Goal: Task Accomplishment & Management: Manage account settings

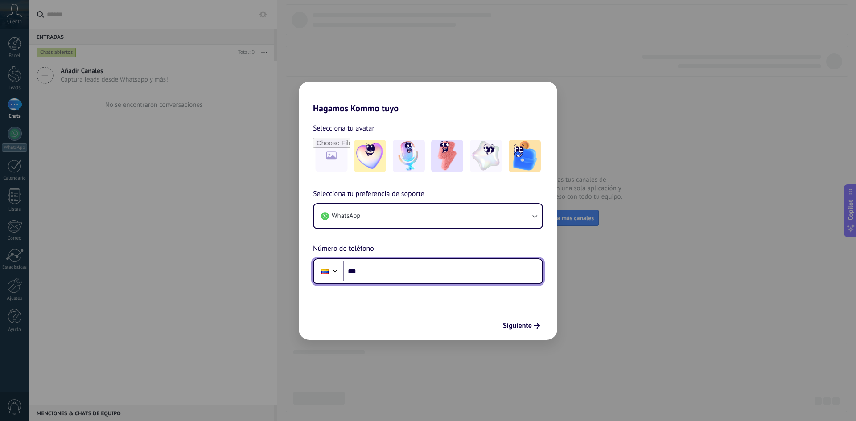
drag, startPoint x: 0, startPoint y: 0, endPoint x: 490, endPoint y: 266, distance: 557.4
click at [490, 266] on input "***" at bounding box center [442, 271] width 199 height 21
click at [380, 265] on input "***" at bounding box center [442, 271] width 199 height 21
click at [101, 154] on div "Hagamos Kommo tuyo Selecciona tu avatar Selecciona tu preferencia de soporte Wh…" at bounding box center [428, 210] width 856 height 421
click at [514, 318] on div "Siguiente" at bounding box center [428, 325] width 259 height 29
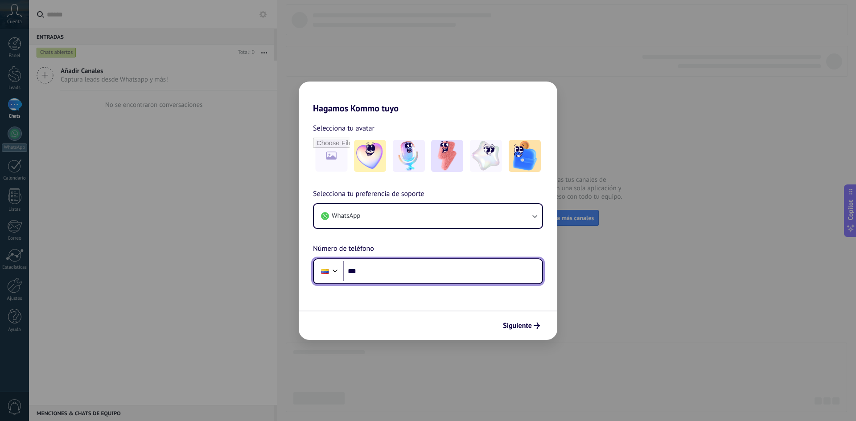
click at [386, 272] on input "***" at bounding box center [442, 271] width 199 height 21
click at [474, 305] on form "Selecciona tu avatar Selecciona tu preferencia de soporte WhatsApp Número de te…" at bounding box center [428, 227] width 259 height 227
click at [508, 321] on button "Siguiente" at bounding box center [521, 325] width 45 height 15
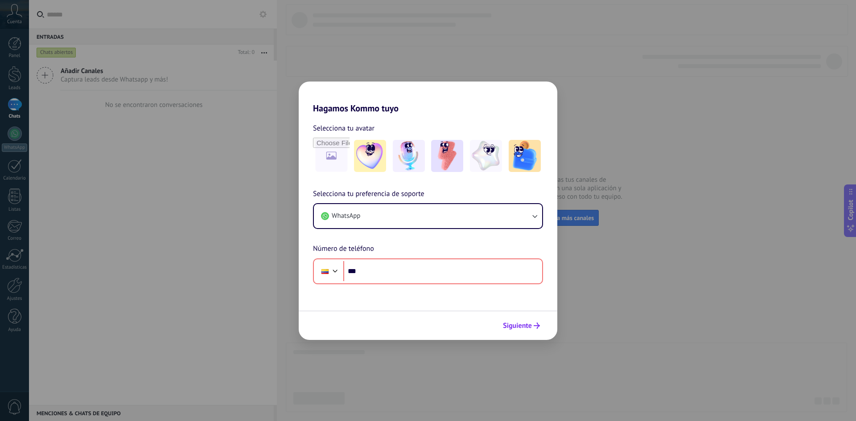
click at [508, 321] on button "Siguiente" at bounding box center [521, 325] width 45 height 15
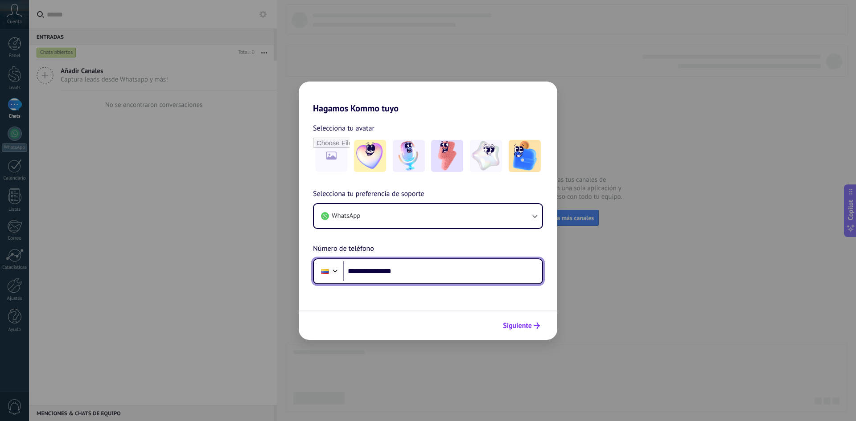
type input "**********"
click at [525, 327] on span "Siguiente" at bounding box center [517, 326] width 29 height 6
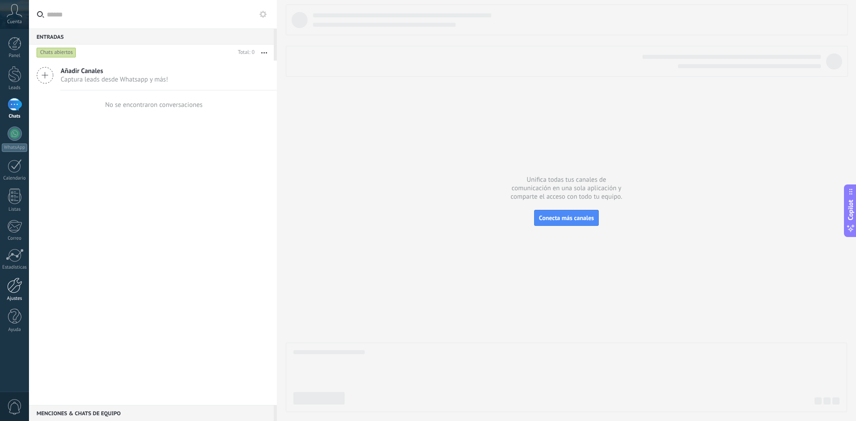
click at [25, 285] on link "Ajustes" at bounding box center [14, 290] width 29 height 24
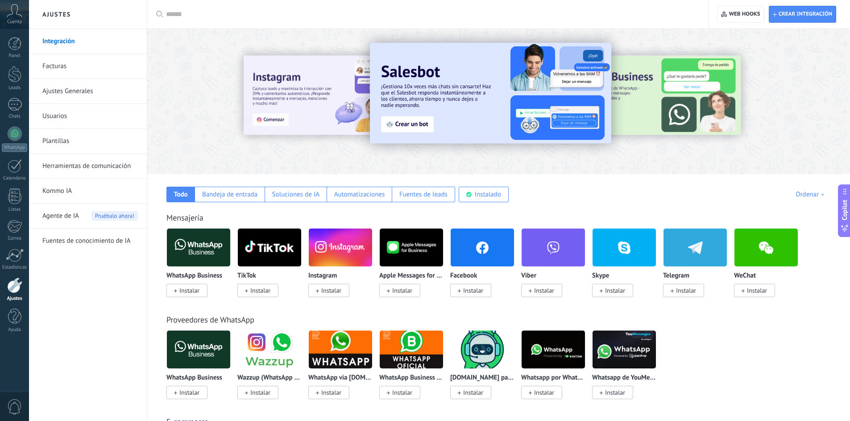
click at [109, 70] on link "Facturas" at bounding box center [89, 66] width 95 height 25
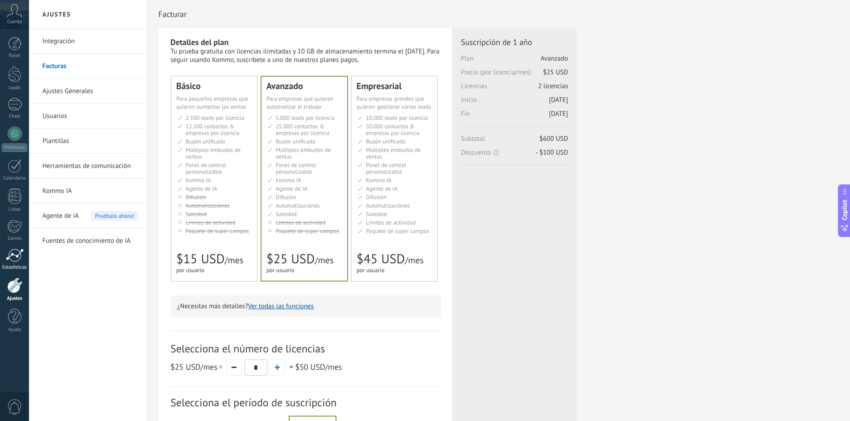
click at [18, 255] on div at bounding box center [15, 255] width 18 height 13
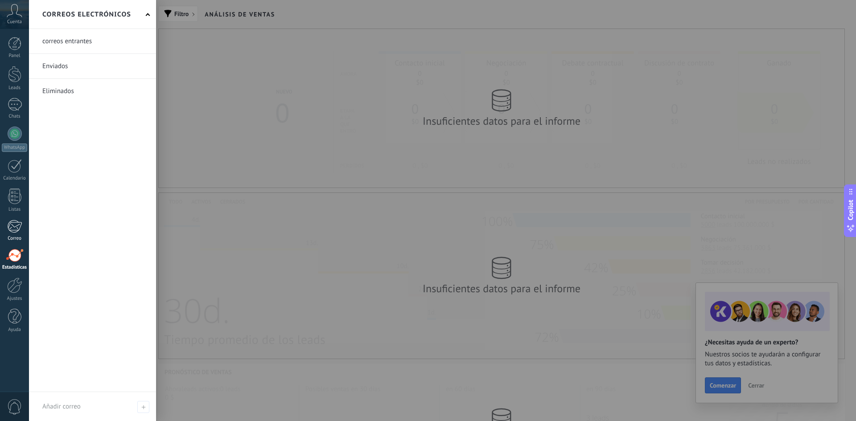
click at [18, 225] on div at bounding box center [14, 226] width 15 height 13
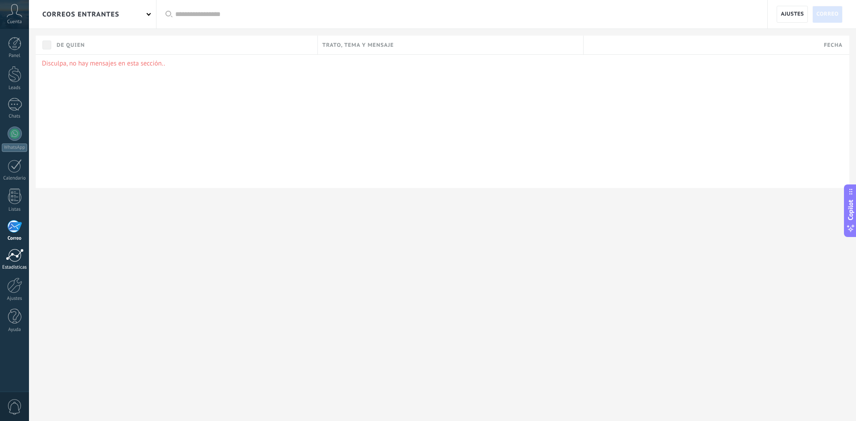
click at [11, 255] on div at bounding box center [15, 255] width 18 height 13
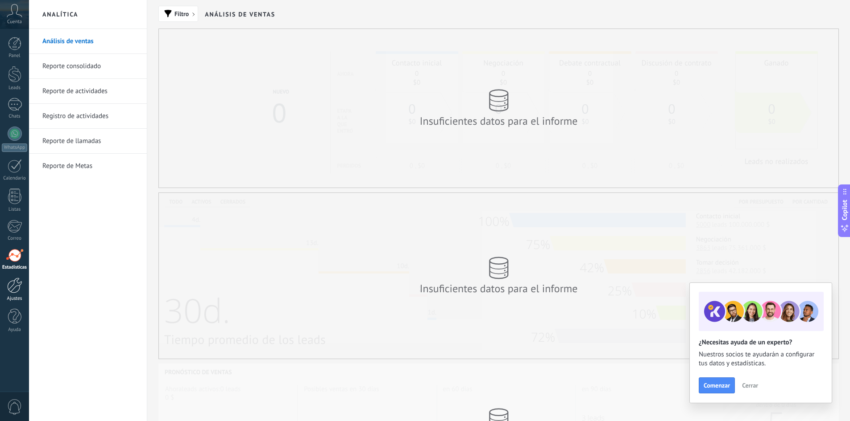
click at [16, 288] on div at bounding box center [14, 286] width 15 height 16
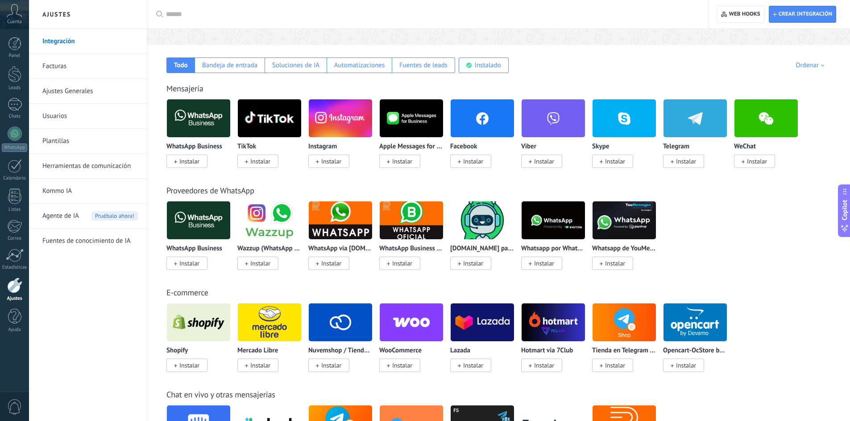
scroll to position [268, 0]
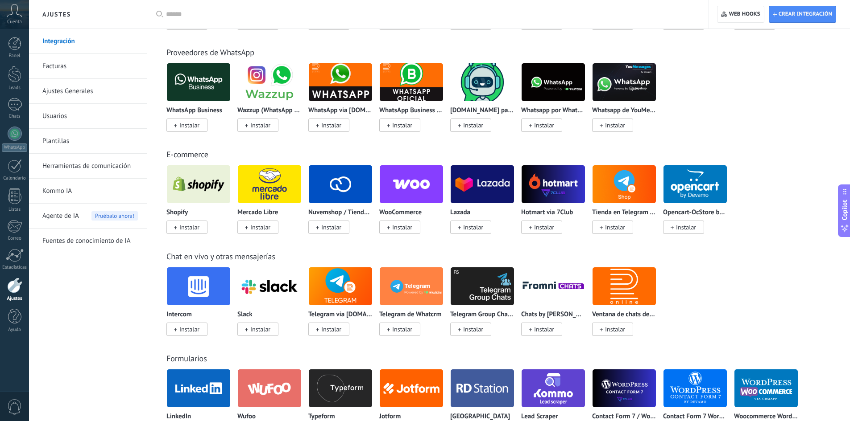
click at [16, 276] on div "Panel Leads Chats WhatsApp Clientes" at bounding box center [14, 189] width 29 height 305
click at [15, 290] on div at bounding box center [14, 286] width 15 height 16
click at [12, 43] on div at bounding box center [14, 43] width 13 height 13
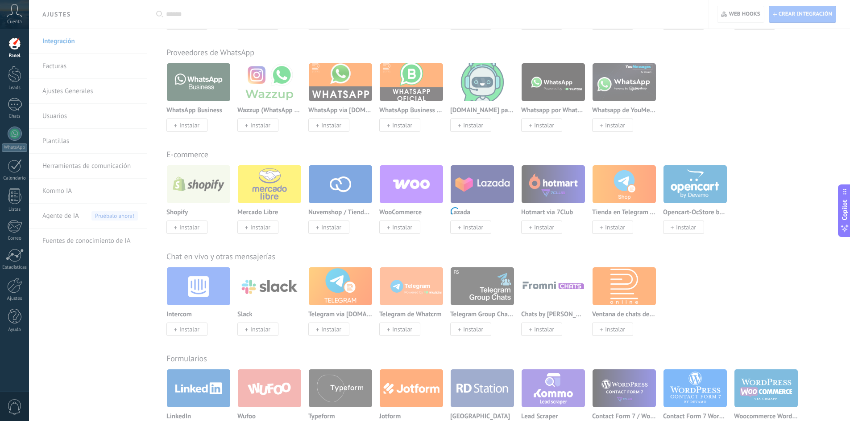
click at [12, 43] on div at bounding box center [14, 43] width 13 height 13
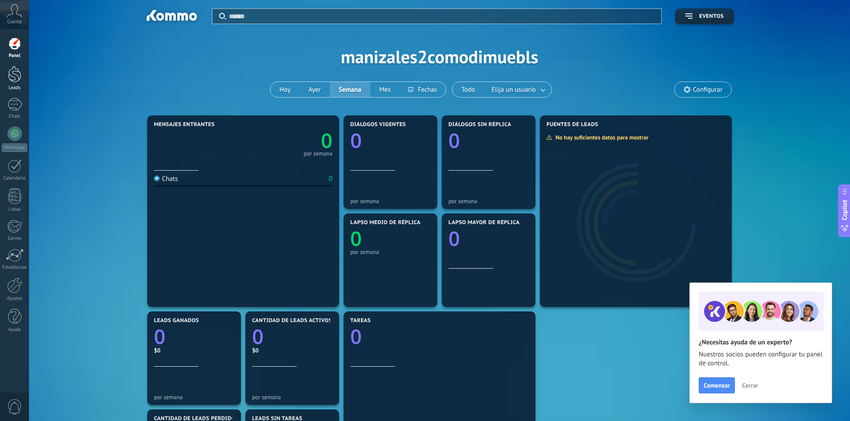
drag, startPoint x: 40, startPoint y: 59, endPoint x: 14, endPoint y: 70, distance: 27.9
click at [39, 59] on icon at bounding box center [96, 33] width 134 height 67
click at [14, 71] on div at bounding box center [14, 74] width 13 height 17
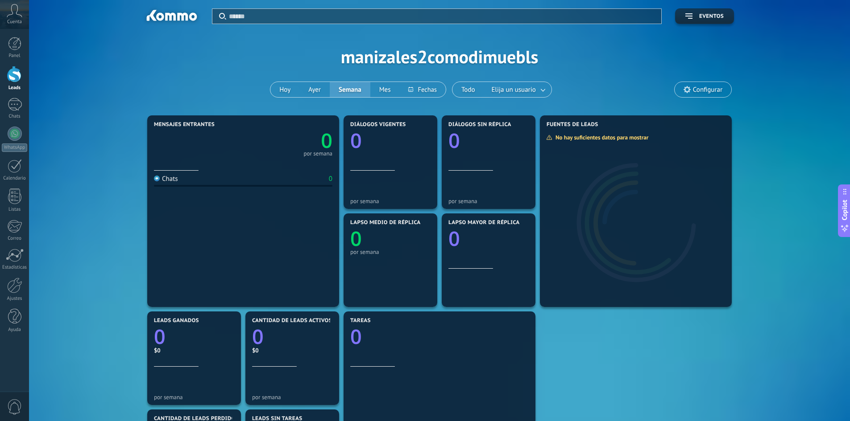
click at [14, 71] on div at bounding box center [14, 74] width 13 height 17
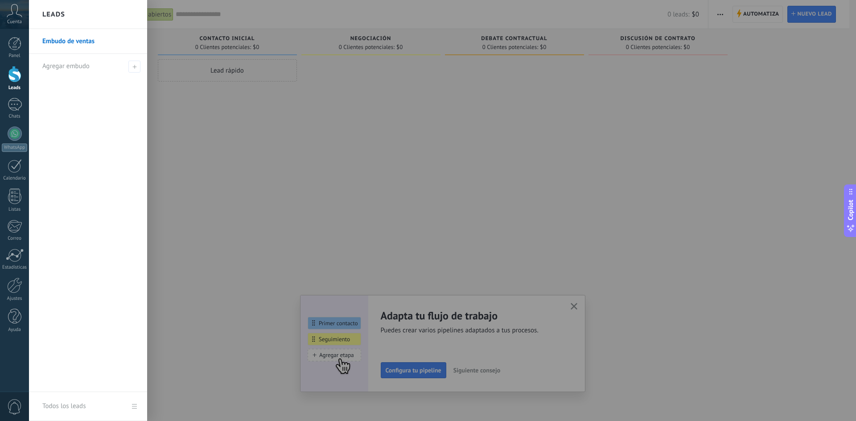
click at [82, 42] on link "Embudo de ventas" at bounding box center [90, 41] width 96 height 25
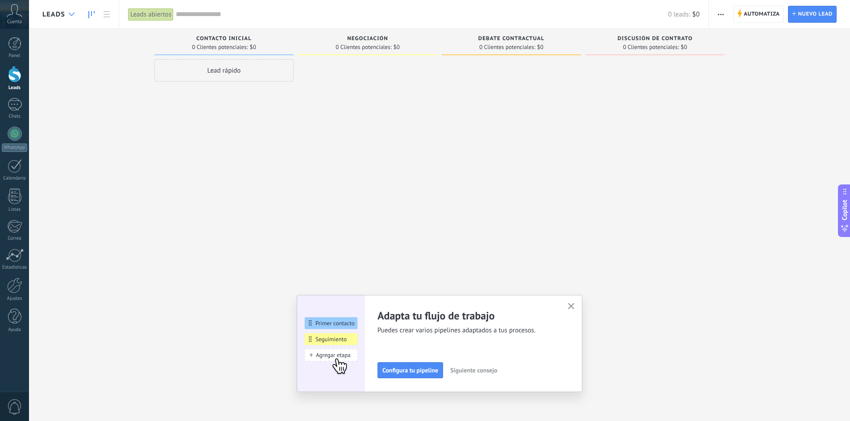
click at [69, 16] on div at bounding box center [71, 14] width 15 height 17
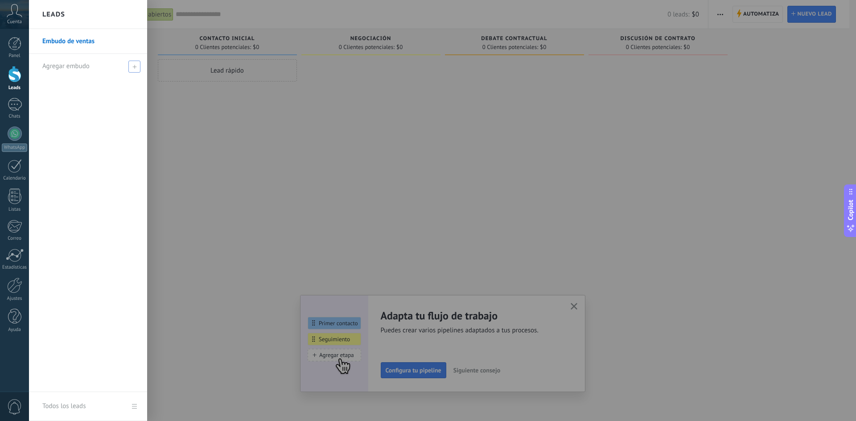
click at [117, 60] on div "Agregar embudo" at bounding box center [90, 66] width 96 height 25
click at [110, 66] on input "text" at bounding box center [84, 66] width 84 height 14
type input "**********"
click at [132, 67] on span at bounding box center [136, 66] width 8 height 6
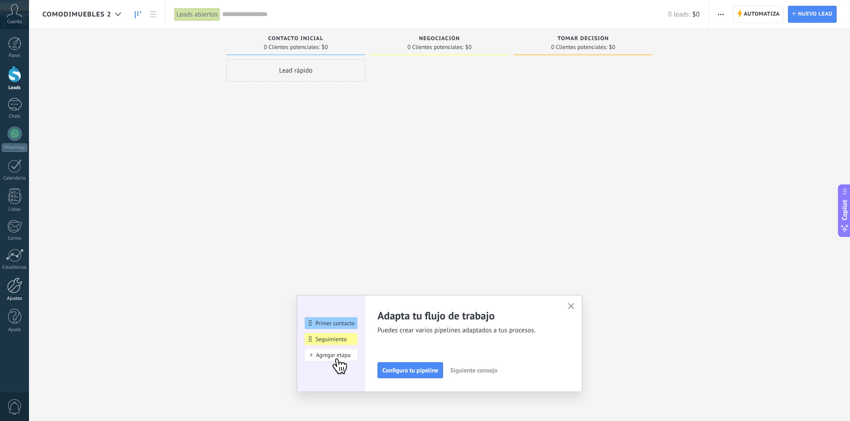
click at [17, 286] on div at bounding box center [14, 286] width 15 height 16
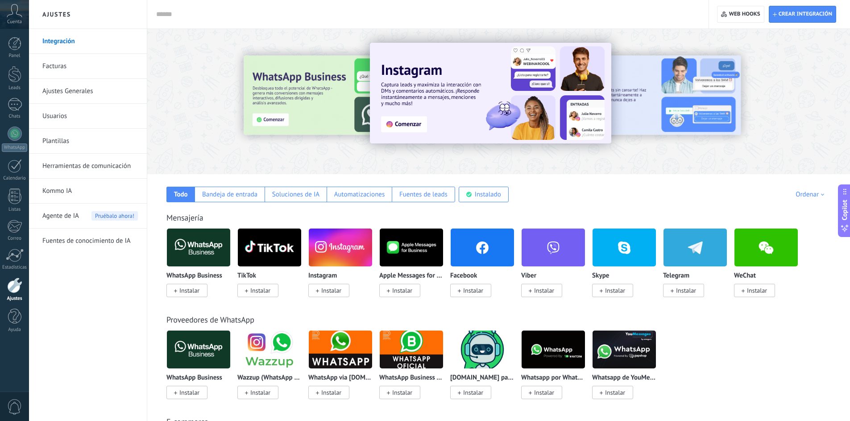
click at [219, 251] on img at bounding box center [198, 247] width 63 height 43
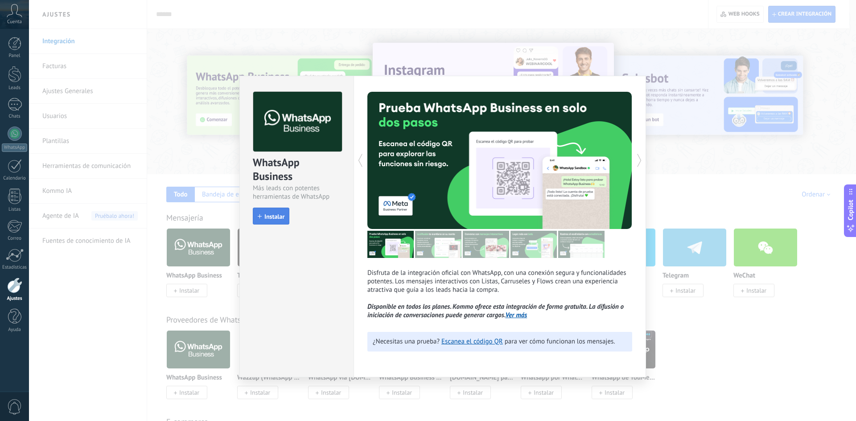
click at [266, 218] on span "Instalar" at bounding box center [274, 217] width 20 height 6
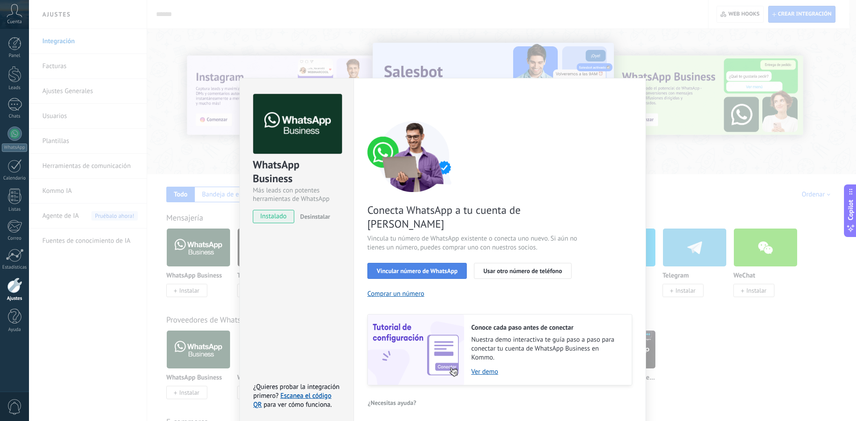
click at [423, 268] on span "Vincular número de WhatsApp" at bounding box center [417, 271] width 81 height 6
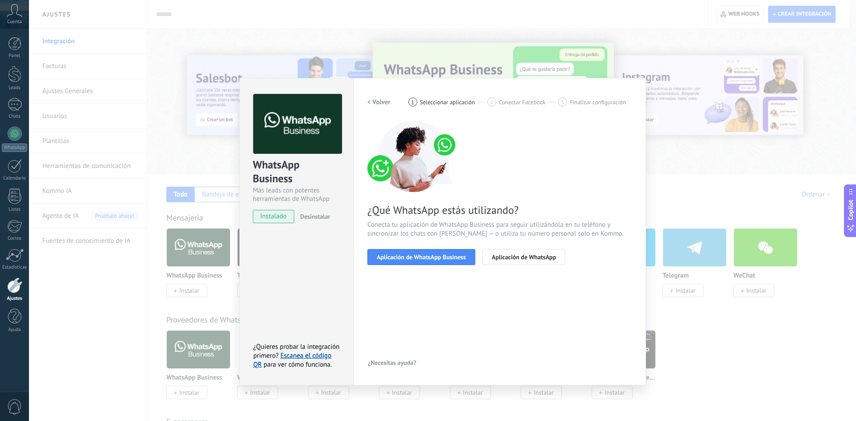
click at [423, 259] on span "Aplicación de WhatsApp Business" at bounding box center [421, 257] width 89 height 6
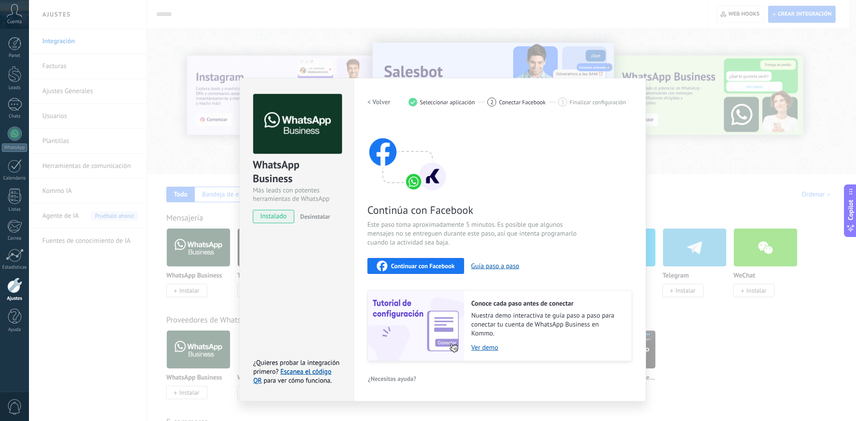
click at [721, 144] on div "WhatsApp Business Más leads con potentes herramientas de WhatsApp instalado Des…" at bounding box center [442, 210] width 827 height 421
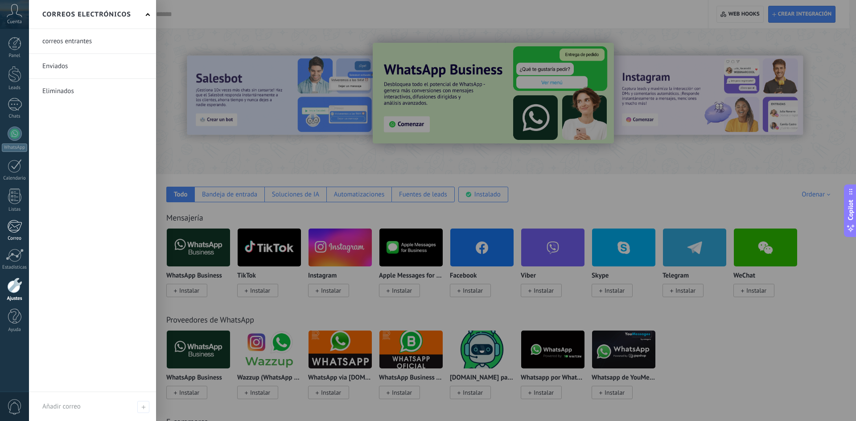
click at [16, 223] on div at bounding box center [14, 226] width 15 height 13
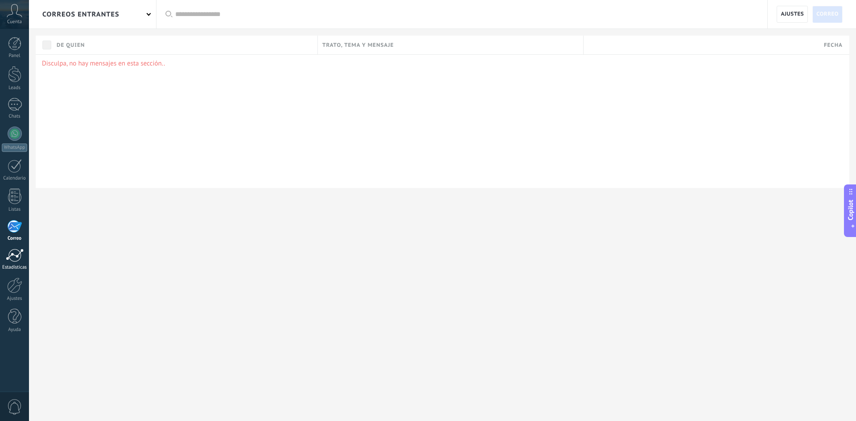
click at [17, 263] on link "Estadísticas" at bounding box center [14, 260] width 29 height 22
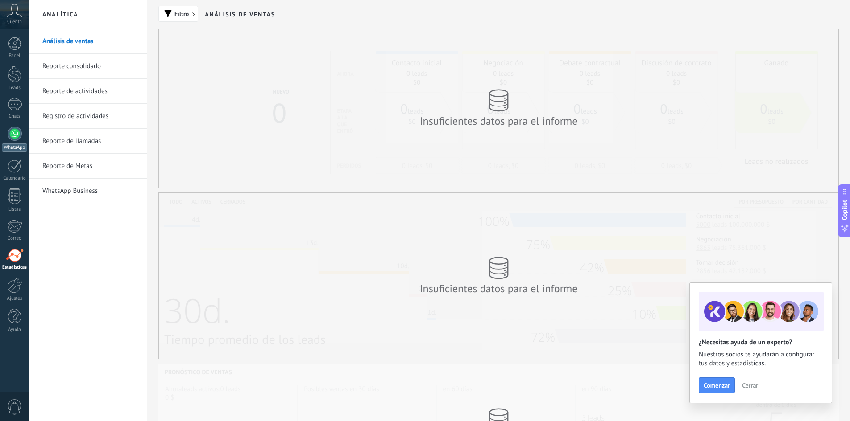
click at [17, 139] on div at bounding box center [15, 134] width 14 height 14
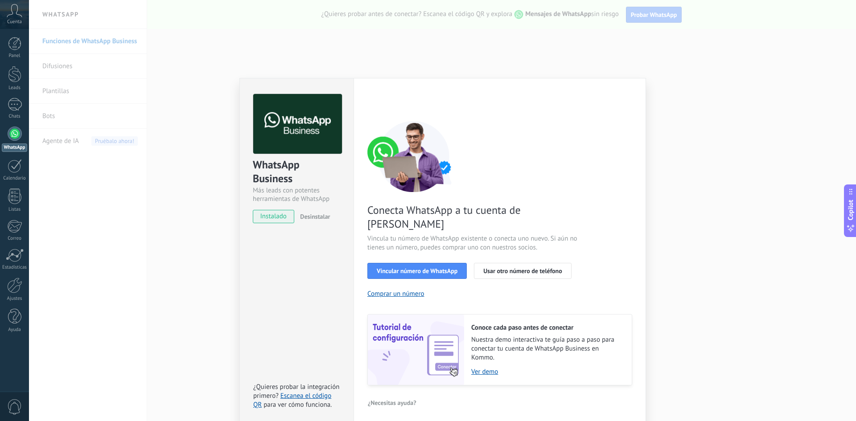
click at [839, 156] on div "WhatsApp Business Más leads con potentes herramientas de WhatsApp instalado Des…" at bounding box center [442, 210] width 827 height 421
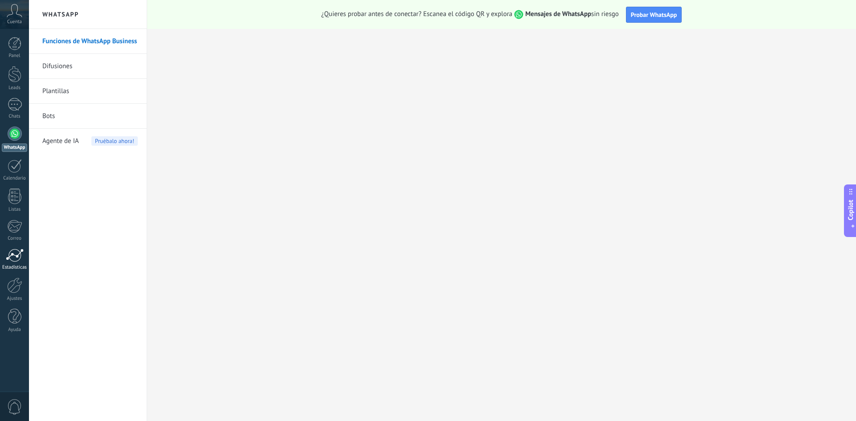
click at [6, 259] on div at bounding box center [15, 255] width 18 height 13
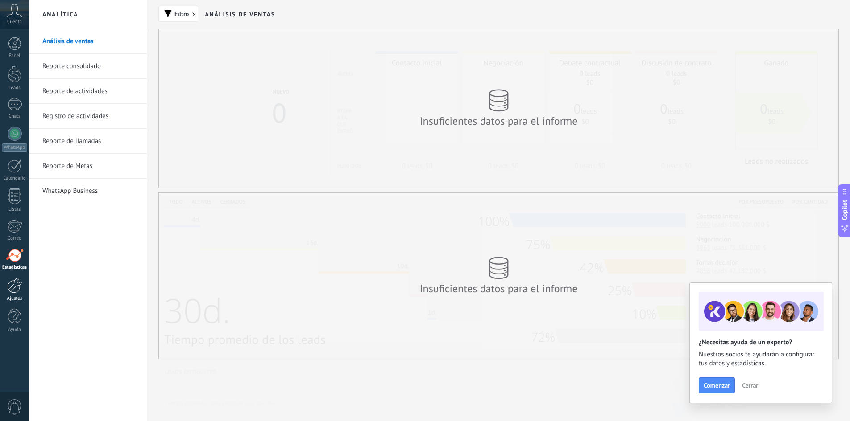
click at [12, 286] on div at bounding box center [14, 286] width 15 height 16
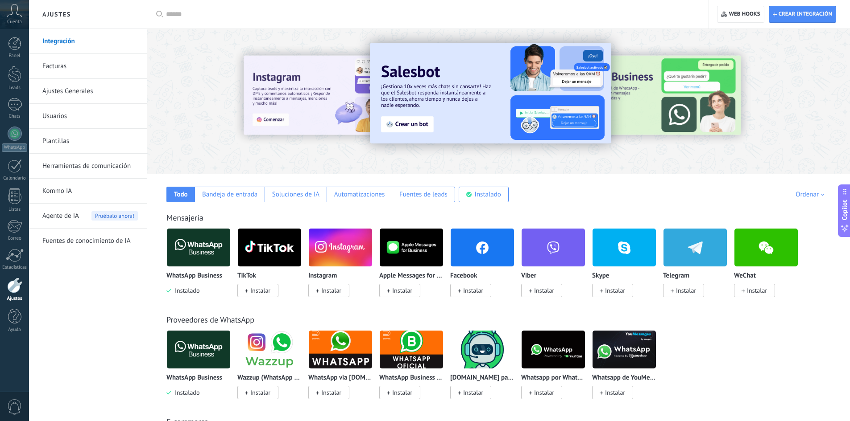
click at [50, 143] on link "Plantillas" at bounding box center [89, 141] width 95 height 25
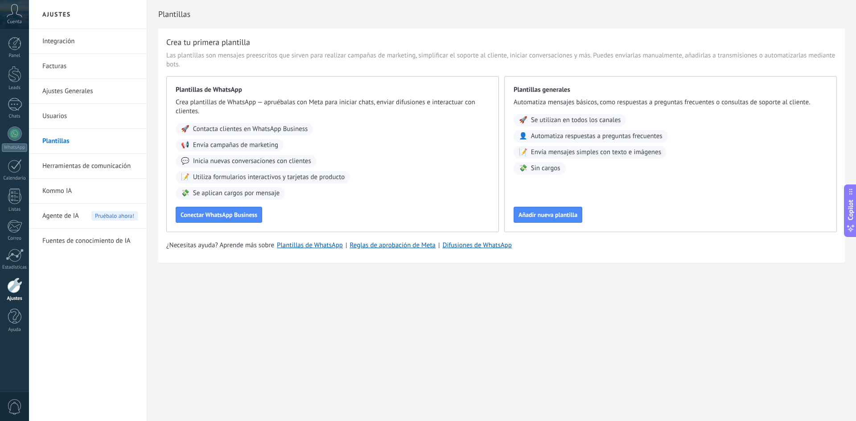
click at [5, 278] on link "Ajustes" at bounding box center [14, 290] width 29 height 24
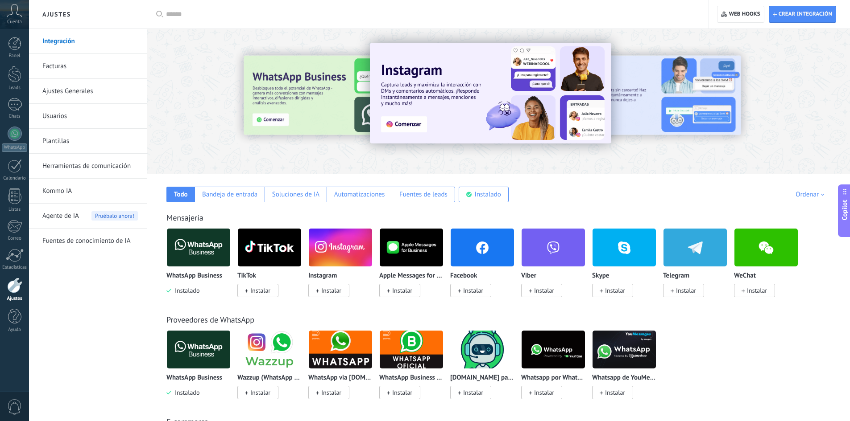
click at [15, 283] on div at bounding box center [14, 286] width 15 height 16
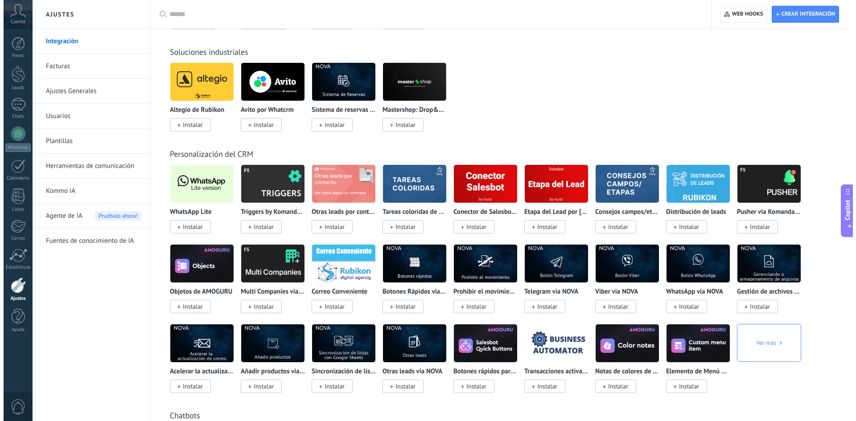
scroll to position [1606, 0]
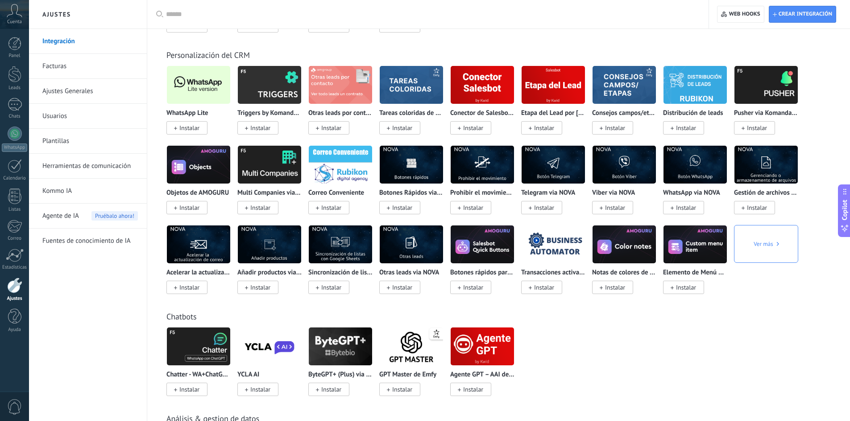
click at [200, 85] on img at bounding box center [198, 84] width 63 height 43
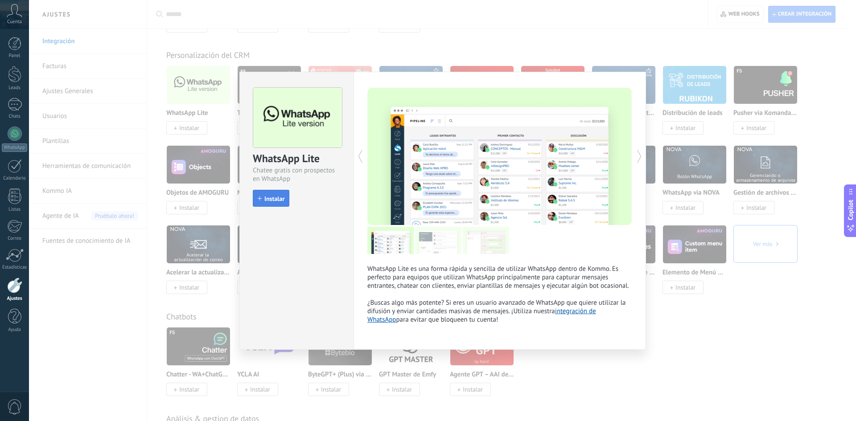
click at [283, 201] on span "Instalar" at bounding box center [274, 199] width 20 height 6
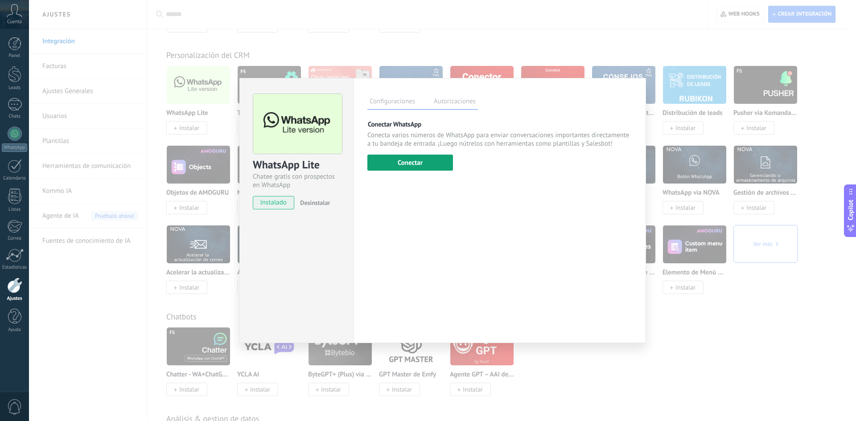
click at [405, 165] on button "Conectar" at bounding box center [411, 163] width 86 height 16
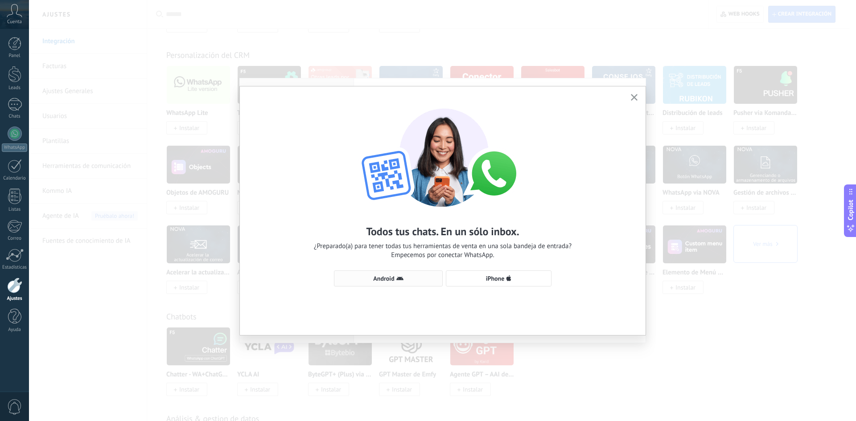
click at [371, 280] on span "Android" at bounding box center [388, 278] width 99 height 7
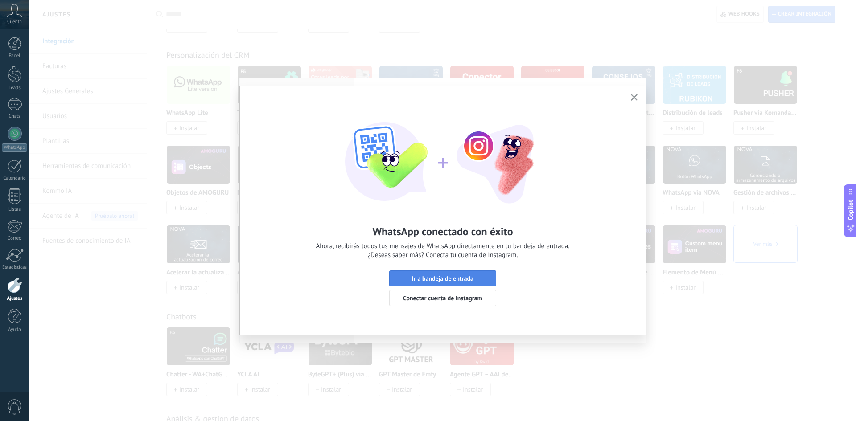
click at [448, 277] on span "Ir a bandeja de entrada" at bounding box center [443, 279] width 62 height 6
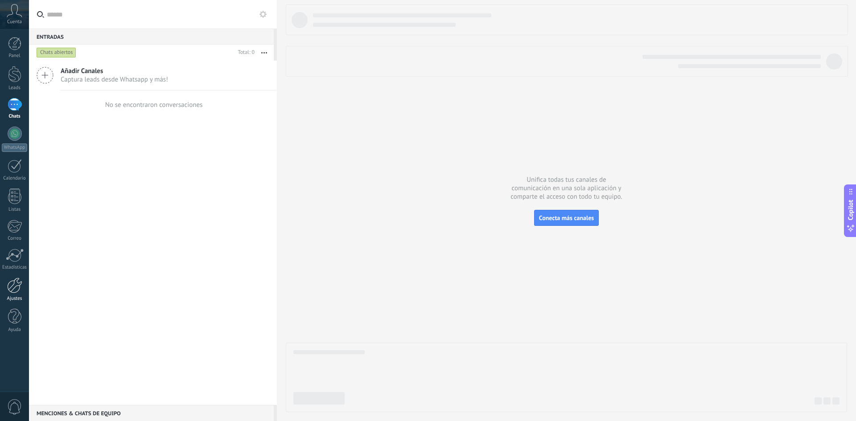
click at [18, 285] on div at bounding box center [14, 286] width 15 height 16
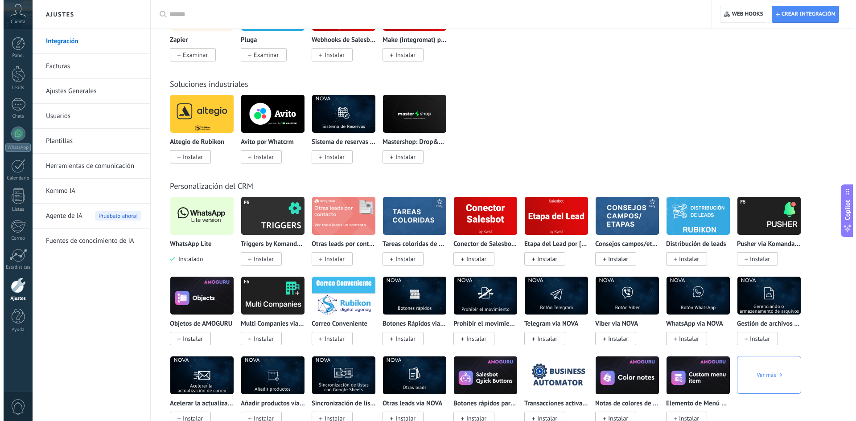
scroll to position [1561, 0]
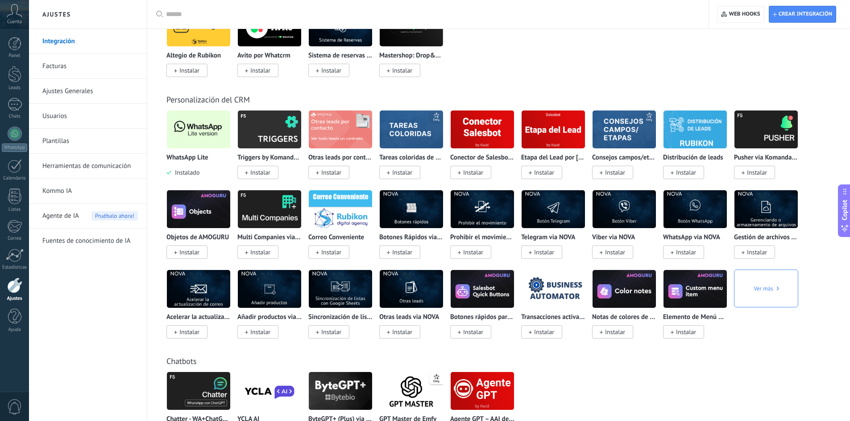
click at [183, 134] on img at bounding box center [198, 129] width 63 height 43
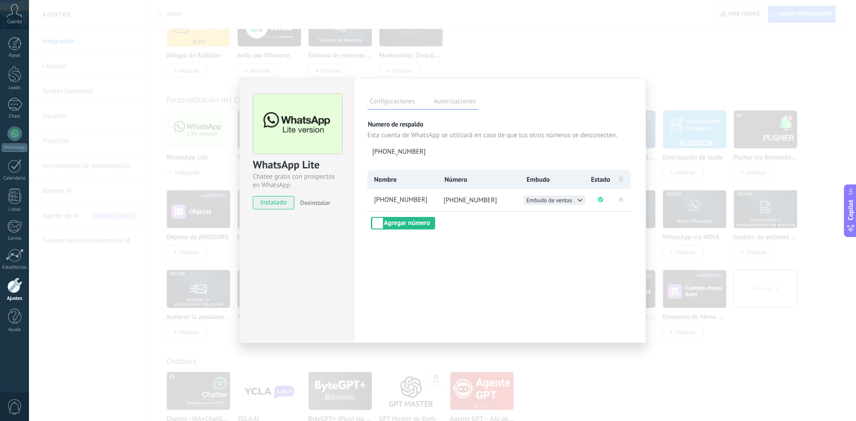
click at [569, 201] on span "Embudo de ventas" at bounding box center [549, 201] width 45 height 8
click at [568, 211] on span "comodimuebles 2" at bounding box center [549, 210] width 44 height 8
click at [426, 222] on button "Agregar número" at bounding box center [403, 223] width 64 height 12
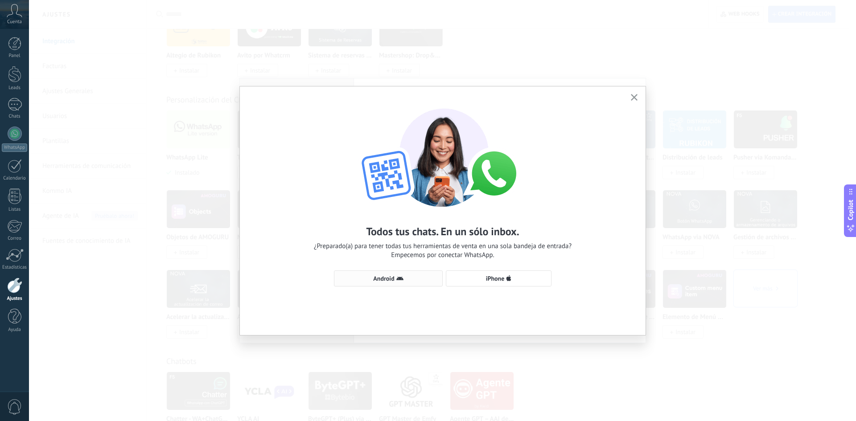
click at [384, 279] on span "Android" at bounding box center [383, 279] width 21 height 6
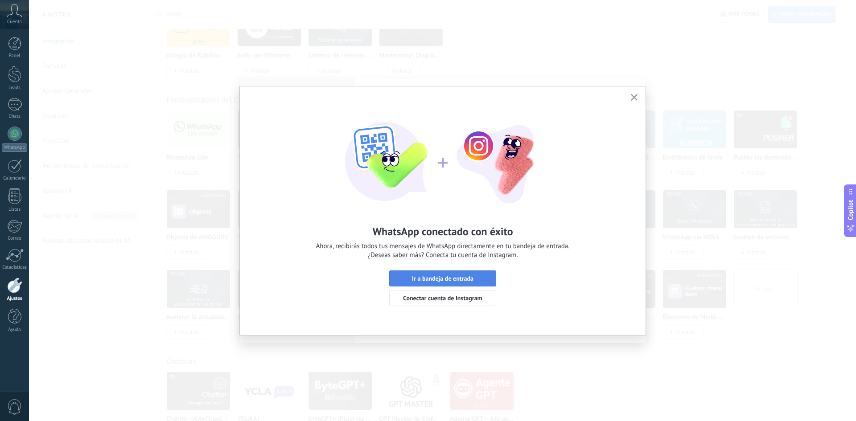
click at [450, 282] on span "Ir a bandeja de entrada" at bounding box center [443, 279] width 62 height 6
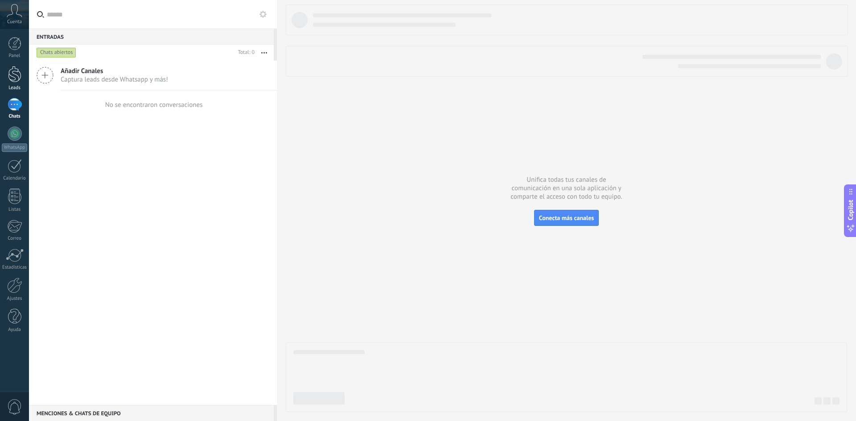
click at [9, 75] on div at bounding box center [14, 74] width 13 height 17
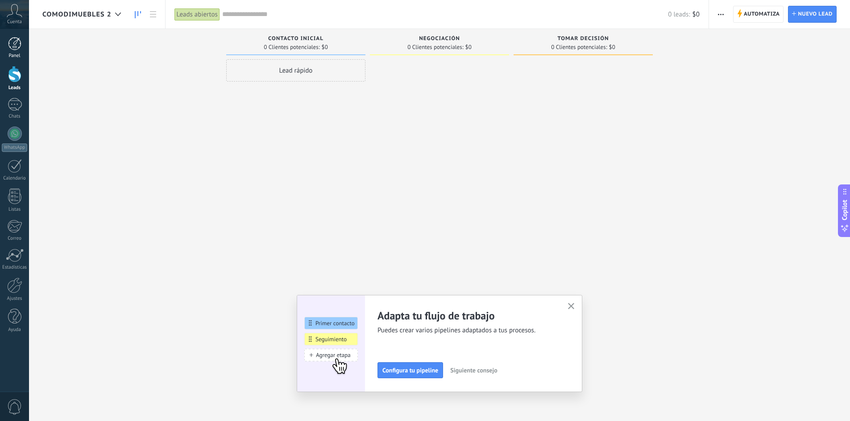
click at [11, 52] on link "Panel" at bounding box center [14, 48] width 29 height 22
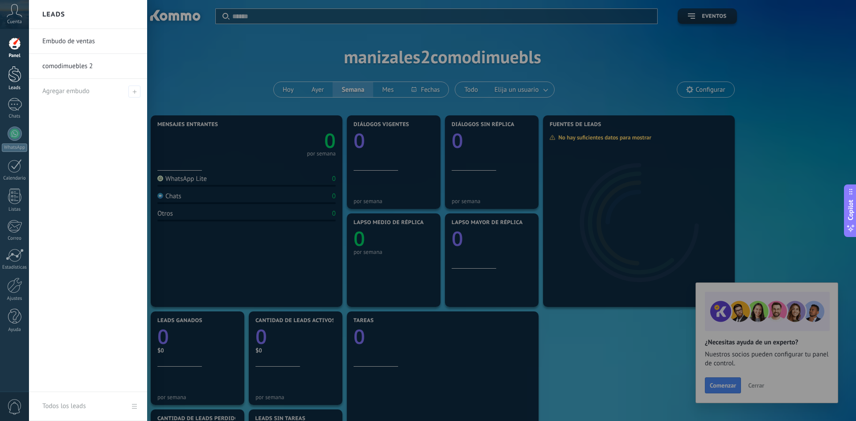
click at [18, 75] on div at bounding box center [14, 74] width 13 height 17
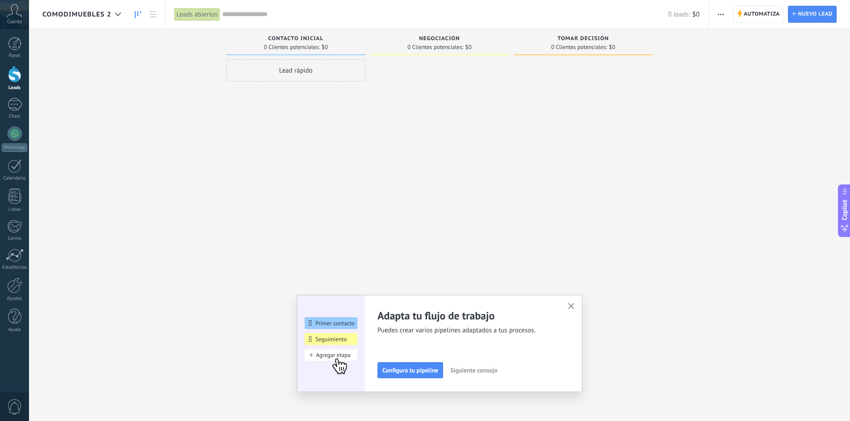
click at [72, 18] on span "comodimuebles 2" at bounding box center [76, 14] width 69 height 8
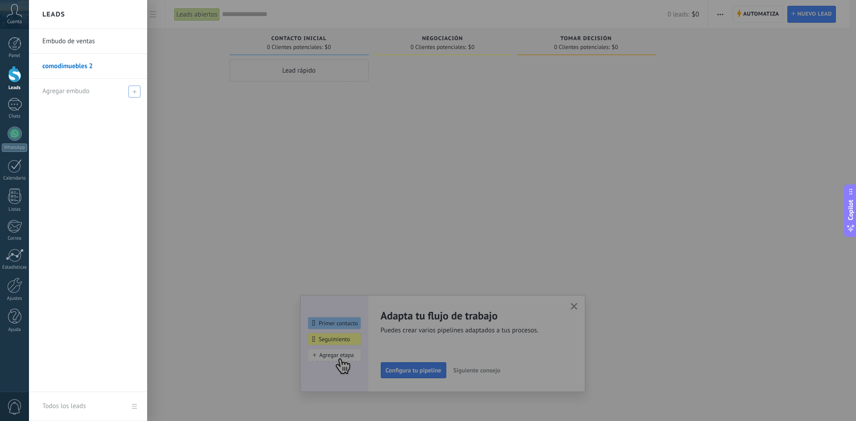
click at [128, 92] on div "Agregar embudo" at bounding box center [90, 91] width 96 height 25
click at [97, 88] on input "text" at bounding box center [84, 91] width 84 height 14
type input "**********"
click at [132, 89] on span at bounding box center [136, 91] width 8 height 6
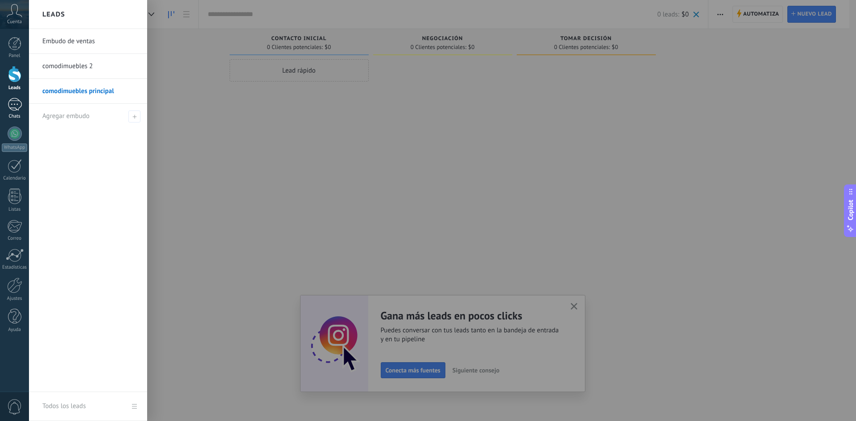
click at [16, 106] on div at bounding box center [15, 104] width 14 height 13
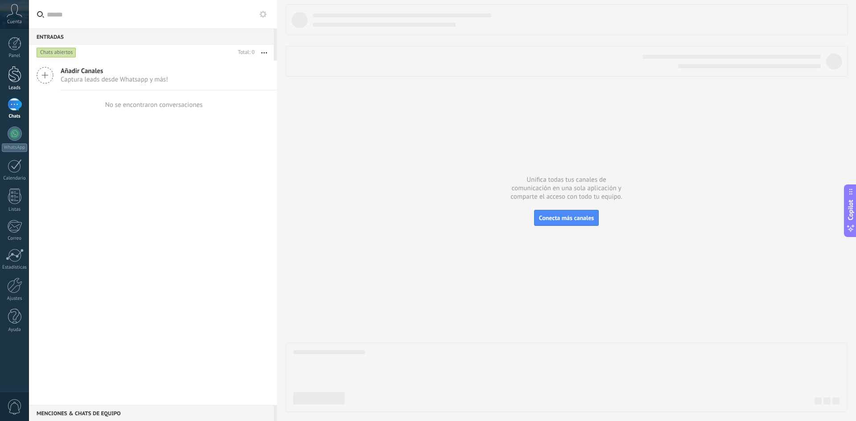
click at [6, 75] on link "Leads" at bounding box center [14, 78] width 29 height 25
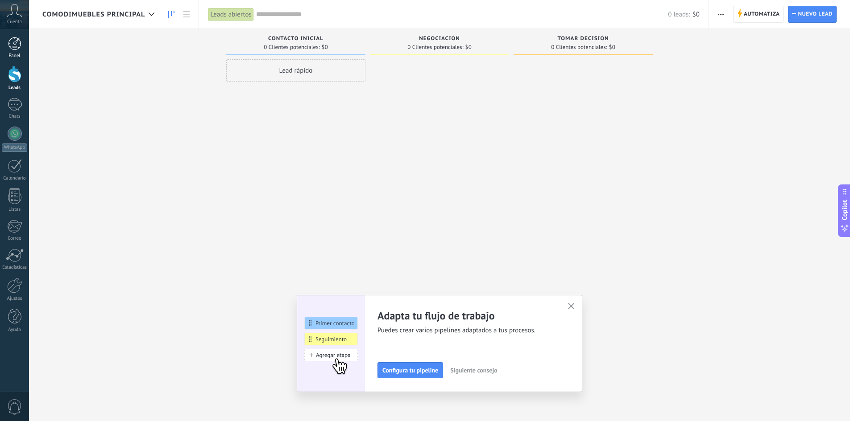
click at [13, 50] on div at bounding box center [14, 43] width 13 height 13
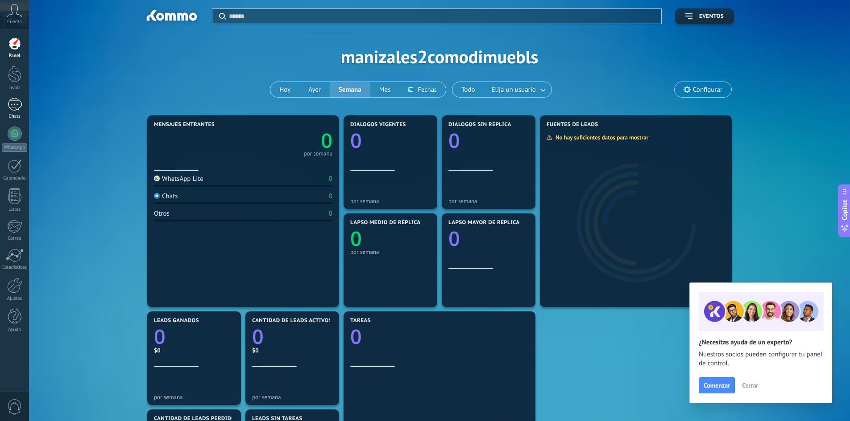
click at [11, 112] on link "Chats" at bounding box center [14, 108] width 29 height 21
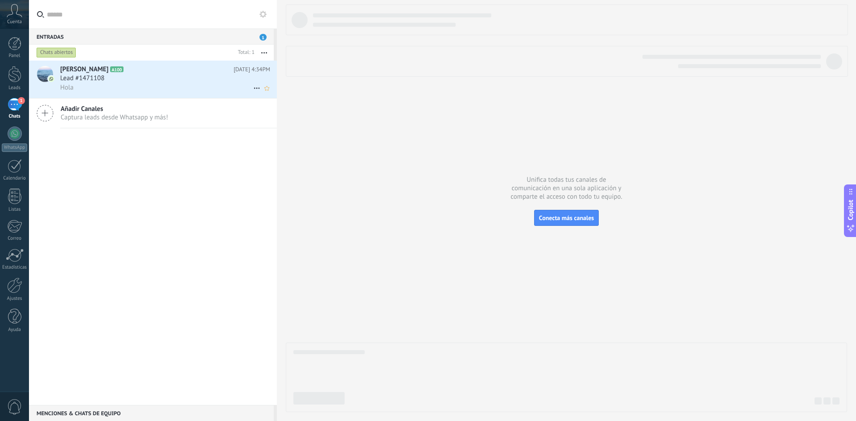
click at [145, 88] on div "Hola" at bounding box center [165, 87] width 210 height 9
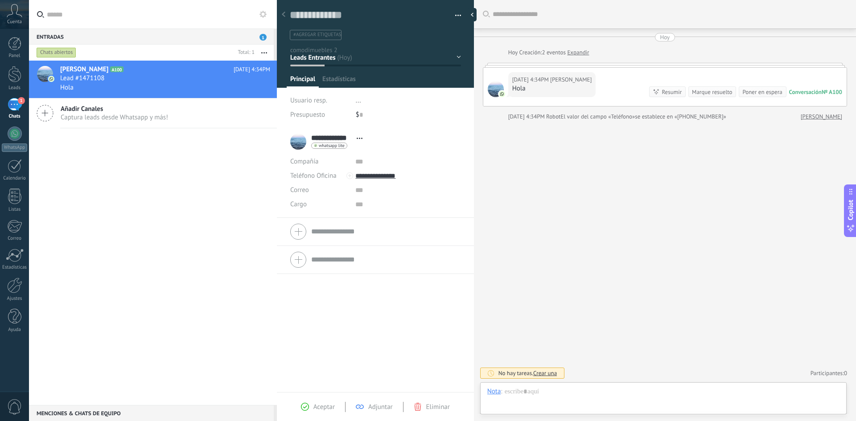
scroll to position [13, 0]
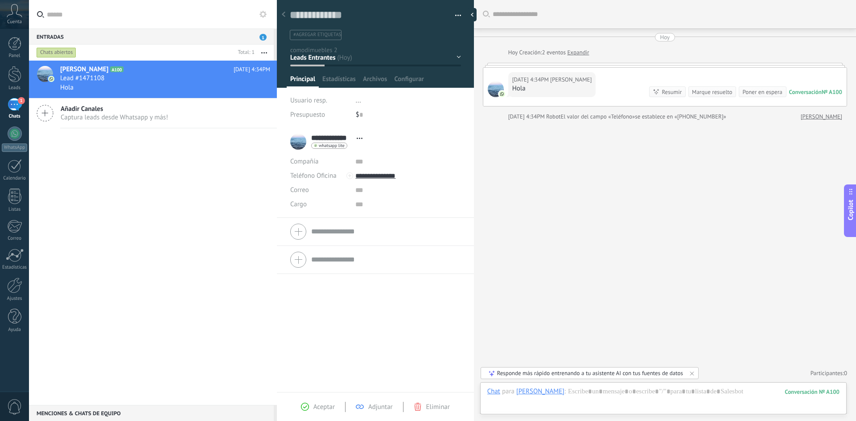
click at [0, 0] on div "Contacto inicial Negociación Tomar decisión Logrado con éxito Ventas Perdidos" at bounding box center [0, 0] width 0 height 0
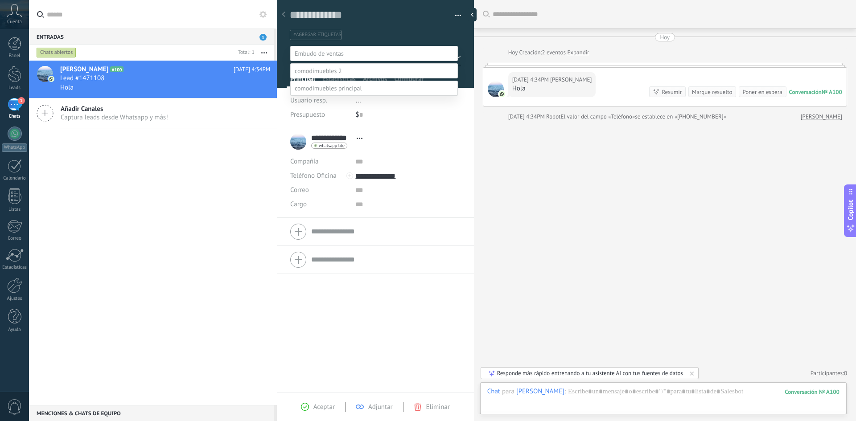
scroll to position [17, 0]
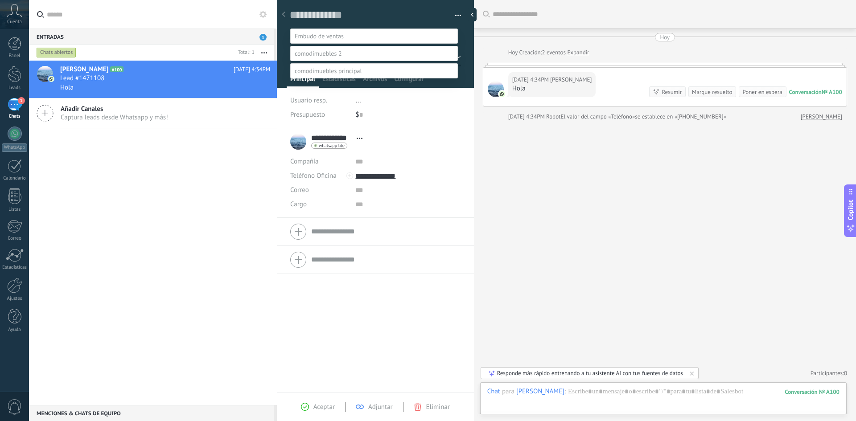
click at [400, 281] on div "Contacto inicial Negociación Debate contractual Discusión de contrato Logrado c…" at bounding box center [374, 231] width 168 height 404
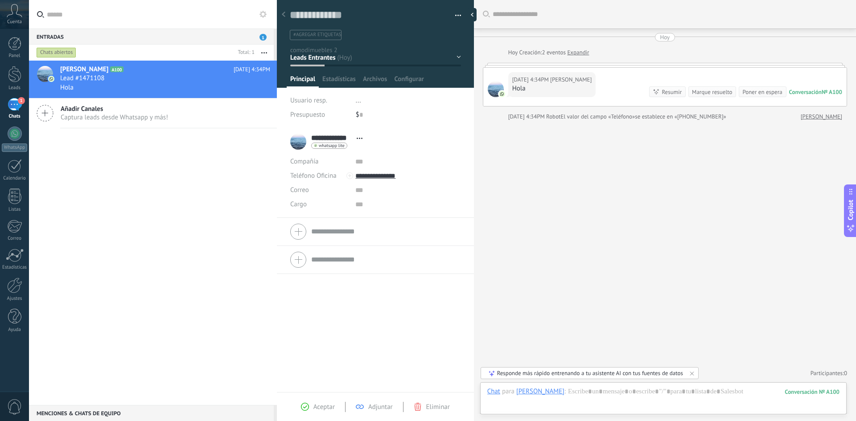
click at [317, 32] on span "#agregar etiquetas" at bounding box center [317, 35] width 48 height 6
click at [329, 36] on input "text" at bounding box center [374, 34] width 165 height 9
click at [287, 14] on div at bounding box center [283, 14] width 12 height 17
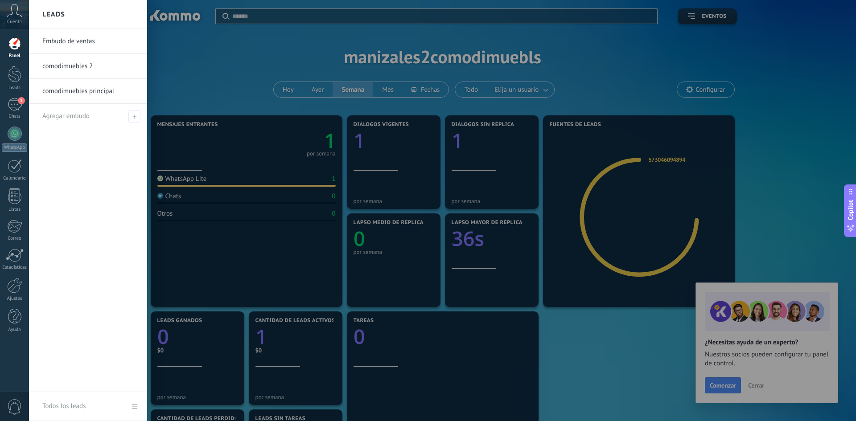
drag, startPoint x: 9, startPoint y: 76, endPoint x: 29, endPoint y: 78, distance: 20.1
click at [9, 76] on div at bounding box center [14, 74] width 13 height 17
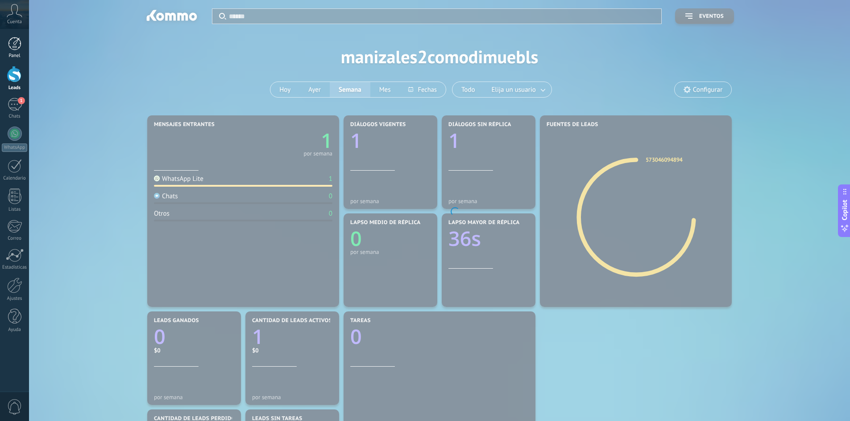
click at [10, 55] on div "Panel" at bounding box center [15, 56] width 26 height 6
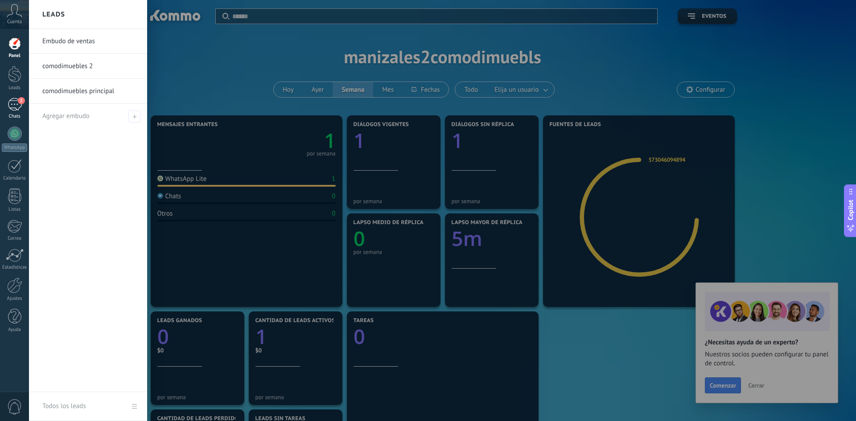
click at [22, 107] on link "2 Chats" at bounding box center [14, 108] width 29 height 21
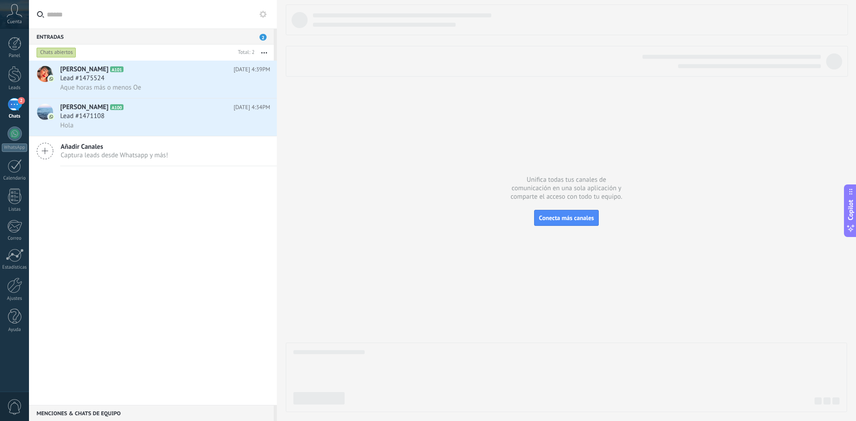
click at [18, 109] on div "2" at bounding box center [15, 104] width 14 height 13
click at [150, 82] on div "Lead #1475524" at bounding box center [165, 78] width 210 height 9
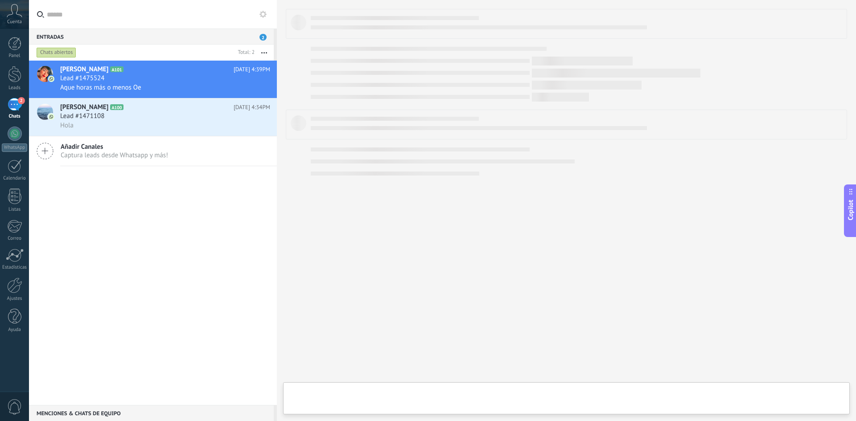
type textarea "**********"
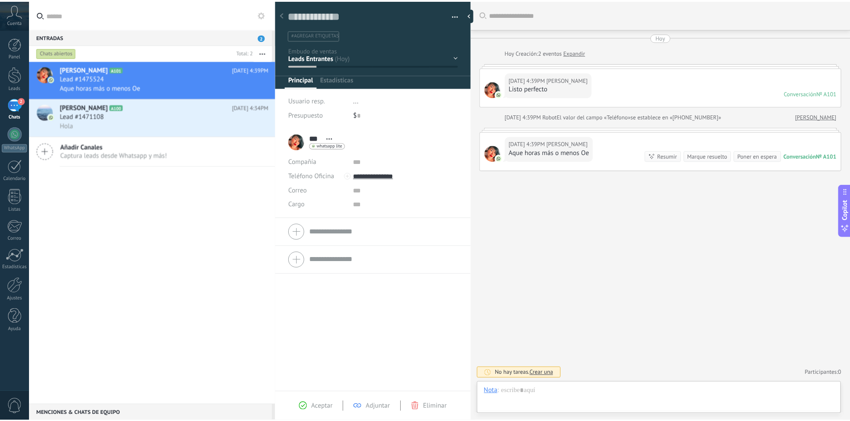
scroll to position [13, 0]
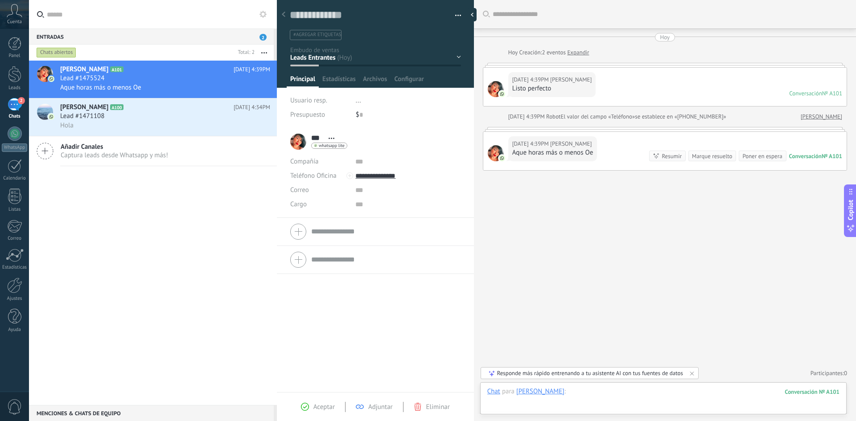
click at [624, 397] on div at bounding box center [663, 401] width 352 height 27
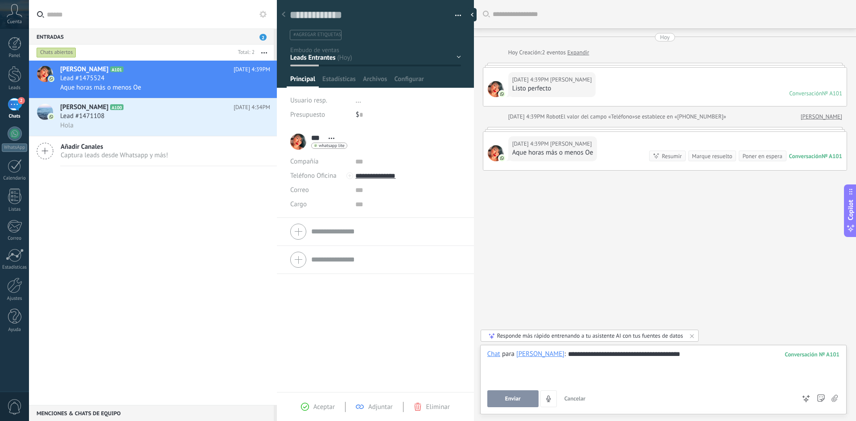
drag, startPoint x: 515, startPoint y: 396, endPoint x: 504, endPoint y: 399, distance: 10.6
click at [513, 397] on span "Enviar" at bounding box center [513, 399] width 16 height 6
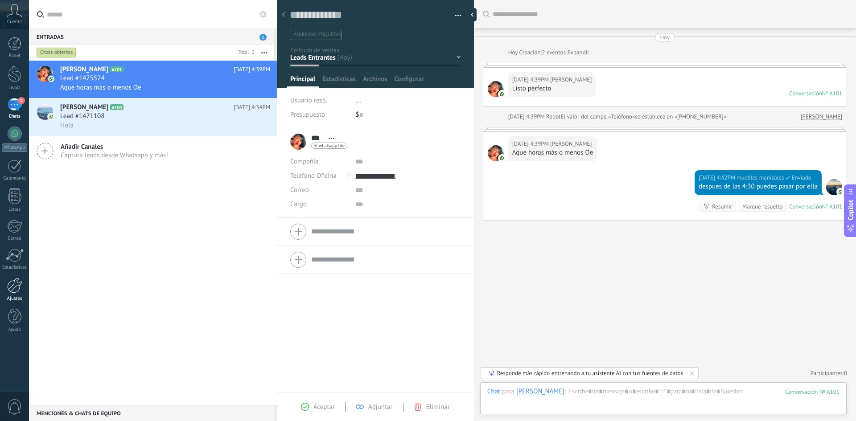
click at [17, 288] on div at bounding box center [14, 286] width 15 height 16
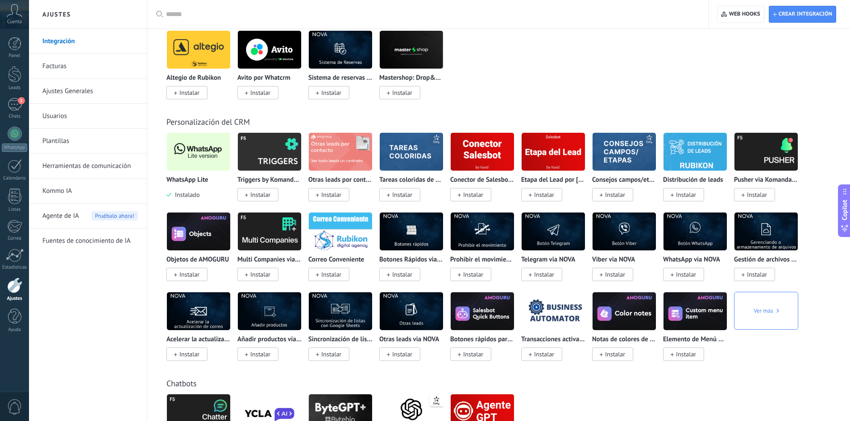
scroll to position [1561, 0]
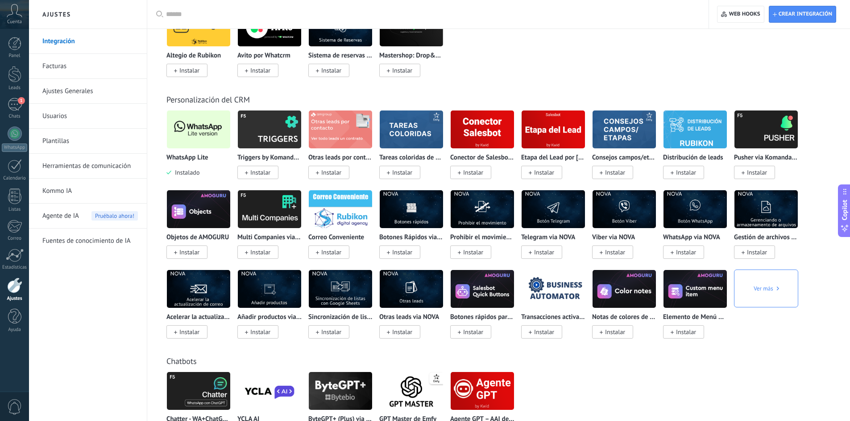
click at [188, 118] on img at bounding box center [198, 129] width 63 height 43
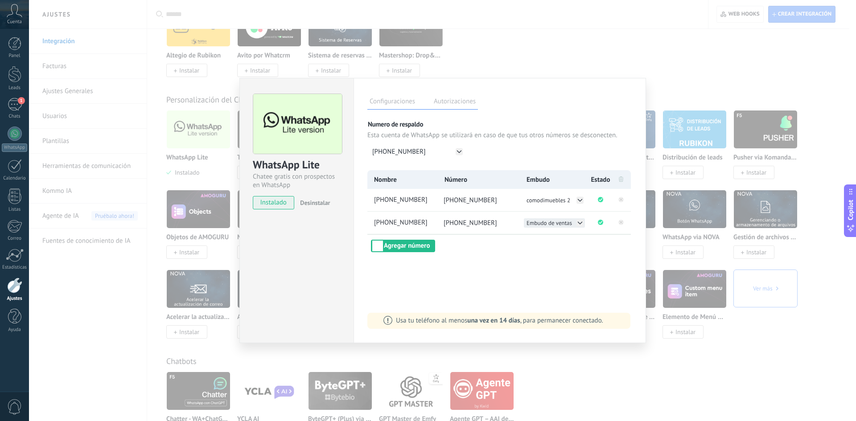
click at [583, 222] on icon at bounding box center [580, 222] width 7 height 7
click at [573, 240] on span "comodimuebles principal" at bounding box center [555, 242] width 56 height 8
click at [535, 66] on div "WhatsApp Lite Chatee gratis con prospectos en WhatsApp instalado Desinstalar Co…" at bounding box center [442, 210] width 827 height 421
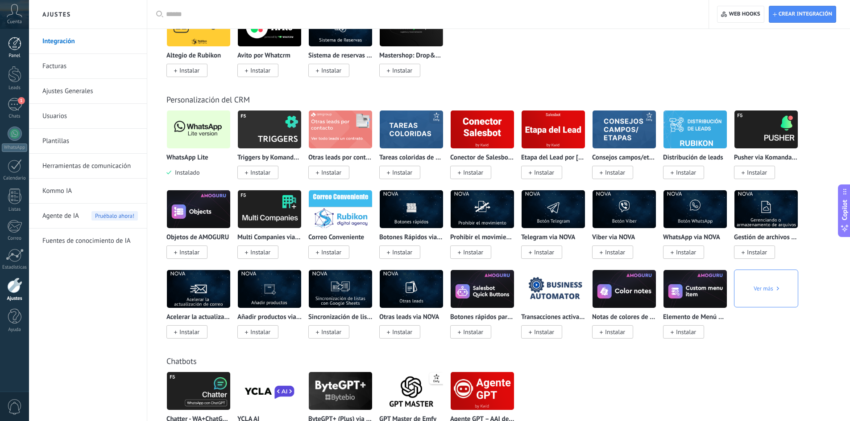
click at [21, 46] on div at bounding box center [14, 43] width 13 height 13
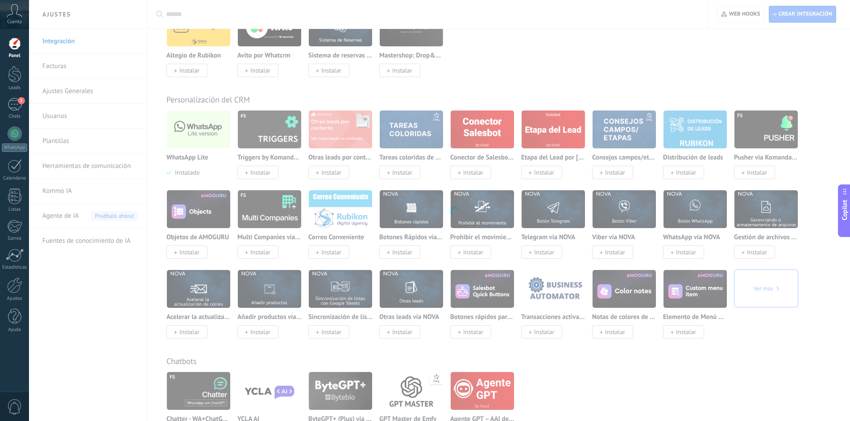
click at [21, 46] on div at bounding box center [14, 43] width 13 height 13
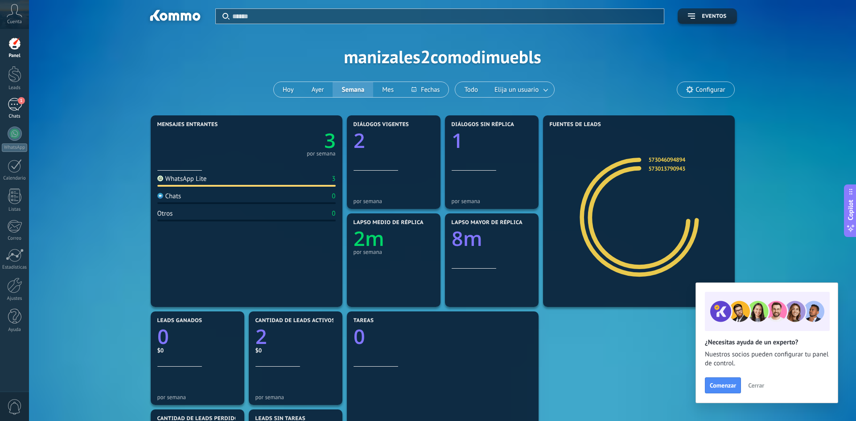
click at [21, 103] on span "1" at bounding box center [21, 100] width 7 height 7
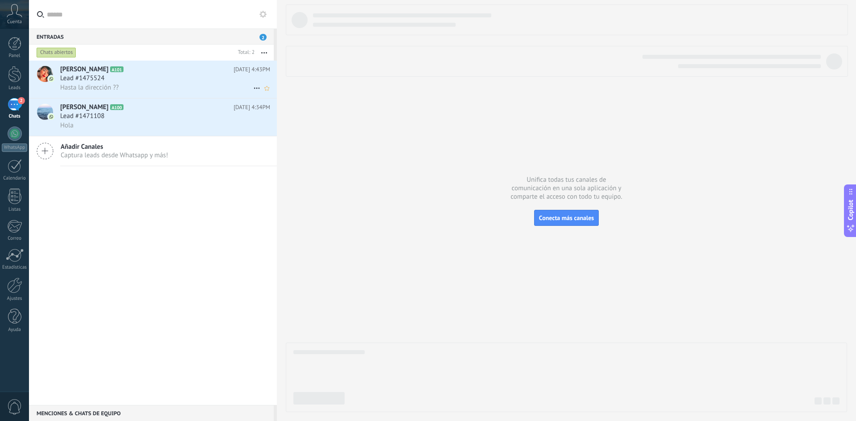
click at [200, 83] on div "Hasta la dirección ??" at bounding box center [165, 87] width 210 height 9
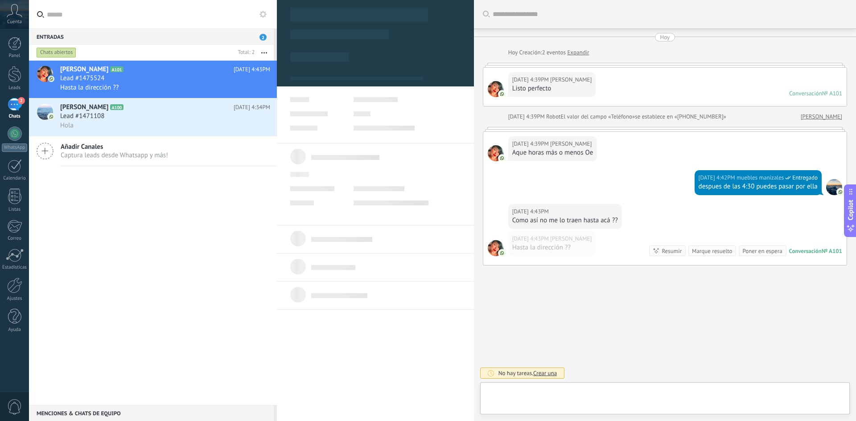
type textarea "**********"
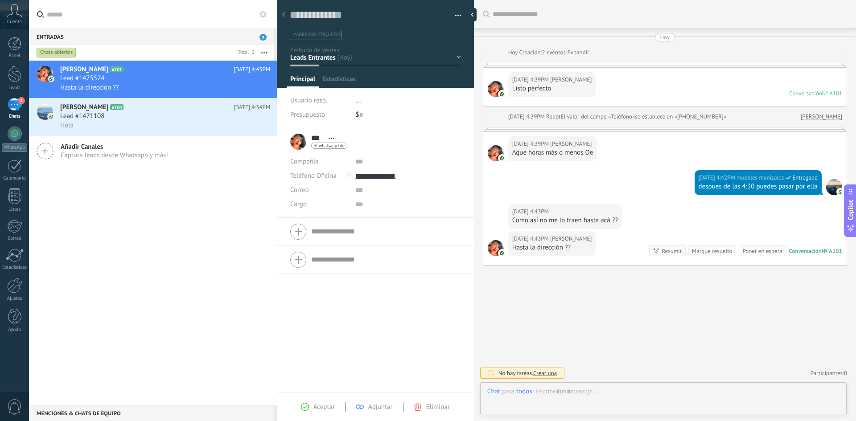
scroll to position [13, 0]
click at [593, 400] on div at bounding box center [663, 401] width 352 height 27
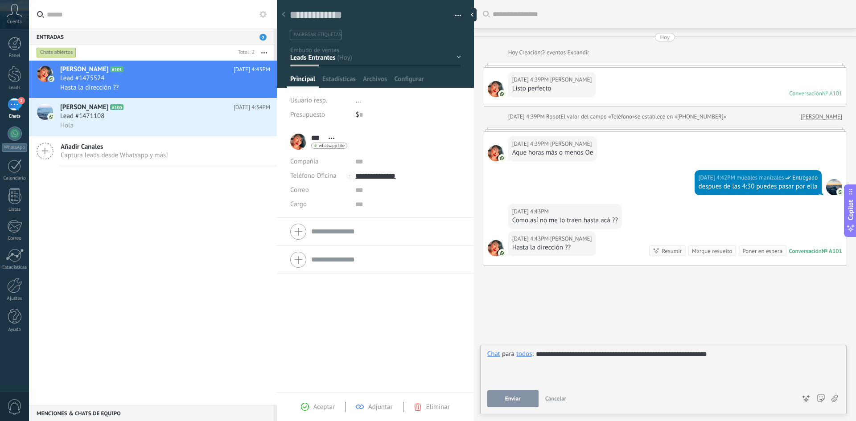
click at [652, 352] on div "**********" at bounding box center [663, 367] width 352 height 34
click at [737, 356] on div "**********" at bounding box center [663, 367] width 352 height 34
click at [506, 403] on button "Enviar" at bounding box center [512, 399] width 51 height 17
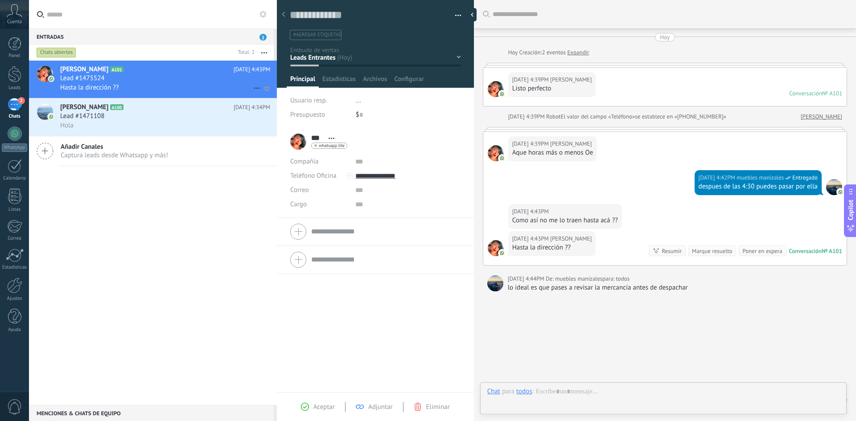
scroll to position [27, 0]
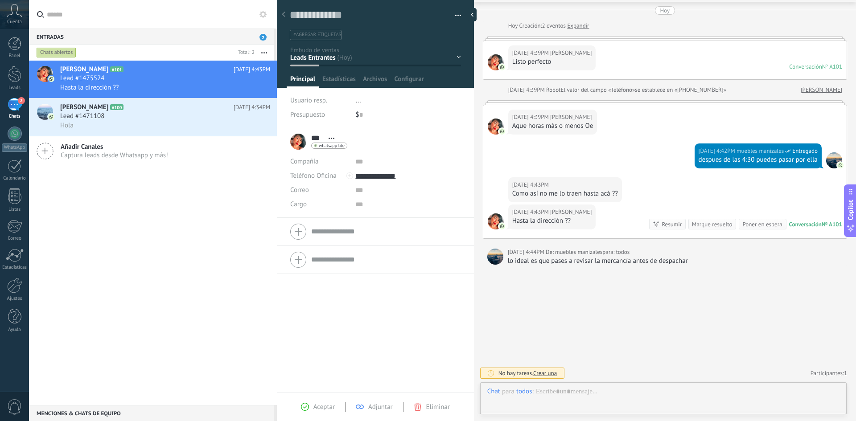
click at [208, 285] on div "[PERSON_NAME] A101 [DATE] 4:43PM Lead #1475524 Hasta la dirección ?? [PERSON_NA…" at bounding box center [153, 233] width 248 height 345
click at [179, 124] on div "Hola" at bounding box center [165, 125] width 210 height 9
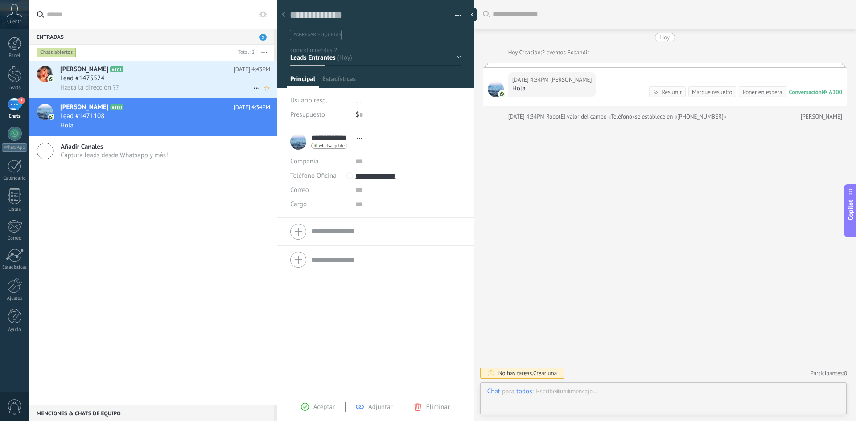
scroll to position [13, 0]
click at [157, 75] on div "Lead #1475524" at bounding box center [165, 78] width 210 height 9
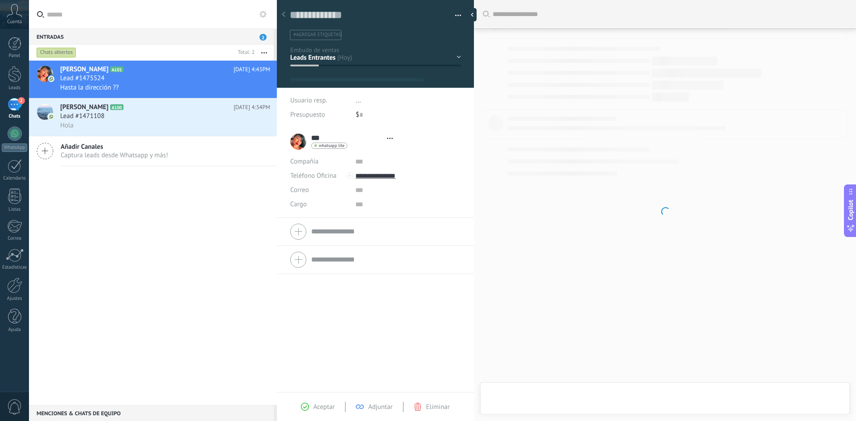
type textarea "**********"
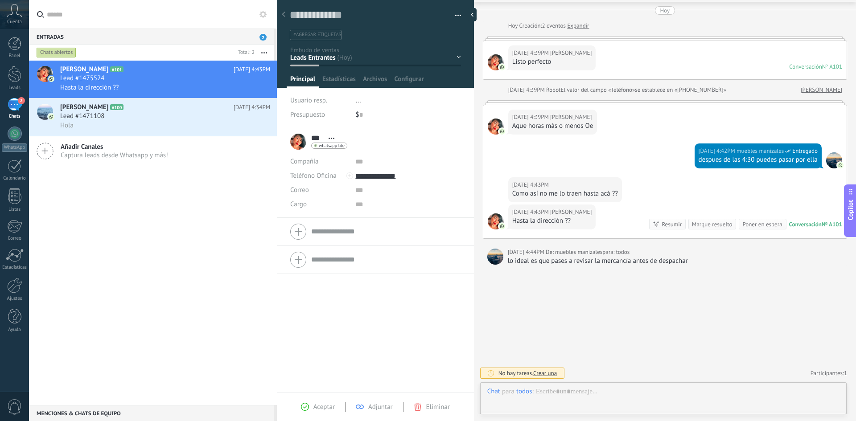
click at [620, 263] on div "lo ideal es que pases a revisar la mercancía antes de despachar" at bounding box center [675, 261] width 335 height 9
click at [677, 270] on div "Buscar Carga más [DATE] [DATE] Creación: 2 eventos Expandir [DATE] 4:39PM [PERS…" at bounding box center [665, 197] width 382 height 448
drag, startPoint x: 509, startPoint y: 261, endPoint x: 701, endPoint y: 264, distance: 192.3
click at [701, 264] on div "lo ideal es que pases a revisar la mercancía antes de despachar" at bounding box center [675, 261] width 335 height 9
click at [698, 267] on div "Buscar Carga más [DATE] [DATE] Creación: 2 eventos Expandir [DATE] 4:39PM [PERS…" at bounding box center [665, 197] width 382 height 448
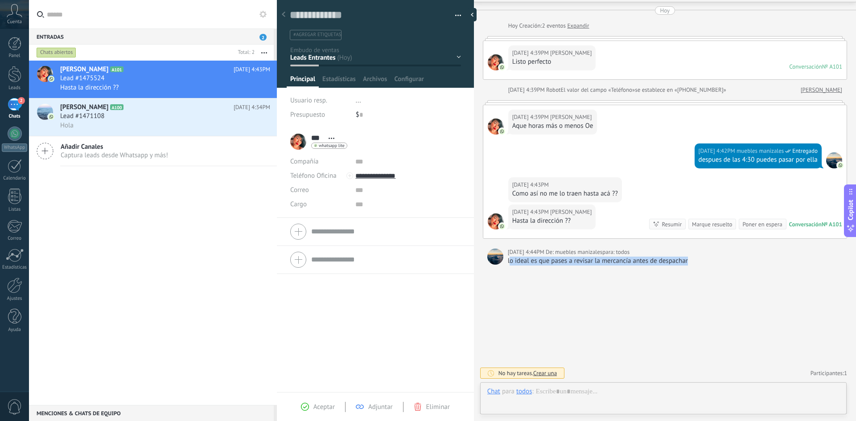
drag, startPoint x: 514, startPoint y: 267, endPoint x: 506, endPoint y: 264, distance: 7.9
click at [514, 267] on div "Buscar Carga más [DATE] [DATE] Creación: 2 eventos Expandir [DATE] 4:39PM [PERS…" at bounding box center [665, 197] width 382 height 448
click at [520, 306] on div "Buscar Carga más [DATE] [DATE] Creación: 2 eventos Expandir [DATE] 4:39PM [PERS…" at bounding box center [665, 197] width 382 height 448
drag, startPoint x: 507, startPoint y: 262, endPoint x: 692, endPoint y: 264, distance: 184.7
click at [692, 264] on div "[DATE] 4:44PM De: muebles manizales para: todos lo ideal es que pases a revisar…" at bounding box center [665, 257] width 364 height 18
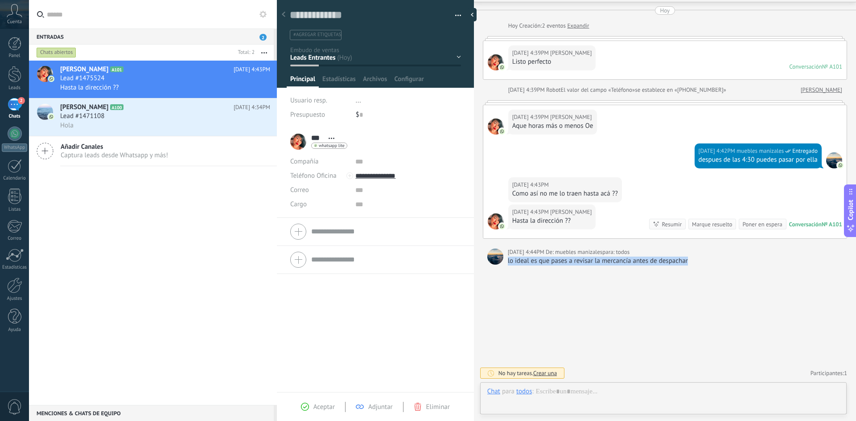
copy div "lo ideal es que pases a revisar la mercancía antes de despachar"
click at [594, 378] on div "No hay tareas. Crear una Participantes: 1 Agregar usuario Bots: 0" at bounding box center [665, 373] width 364 height 15
click at [524, 392] on div "todos" at bounding box center [524, 392] width 16 height 8
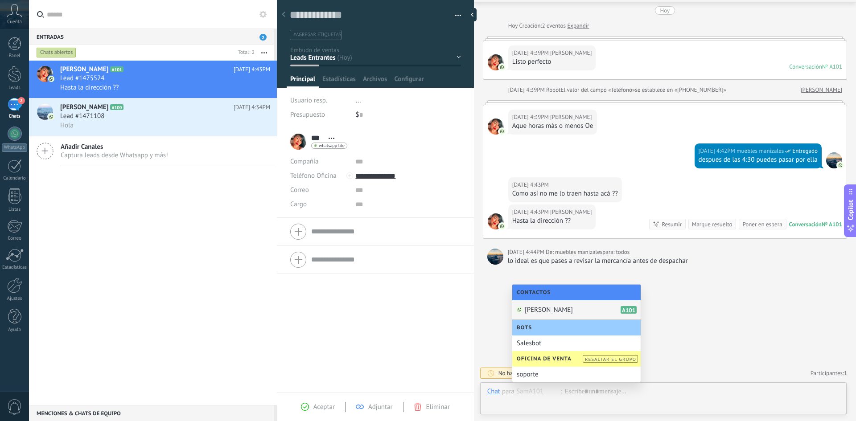
click at [581, 309] on div "[PERSON_NAME] A101" at bounding box center [576, 311] width 128 height 20
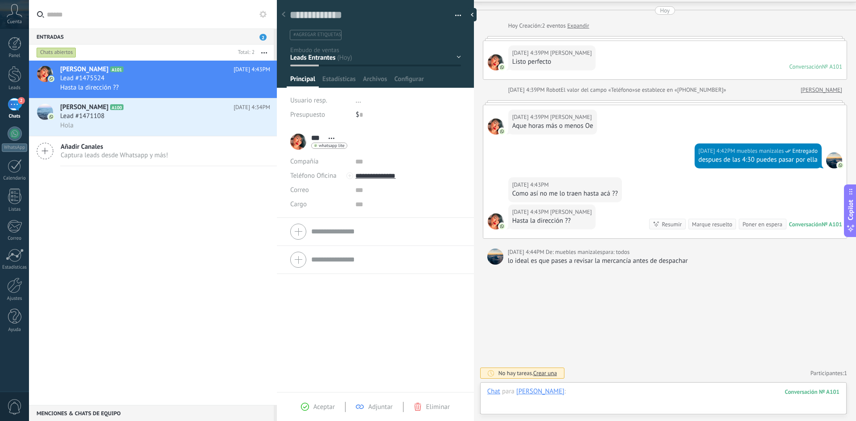
click at [583, 390] on div at bounding box center [663, 401] width 352 height 27
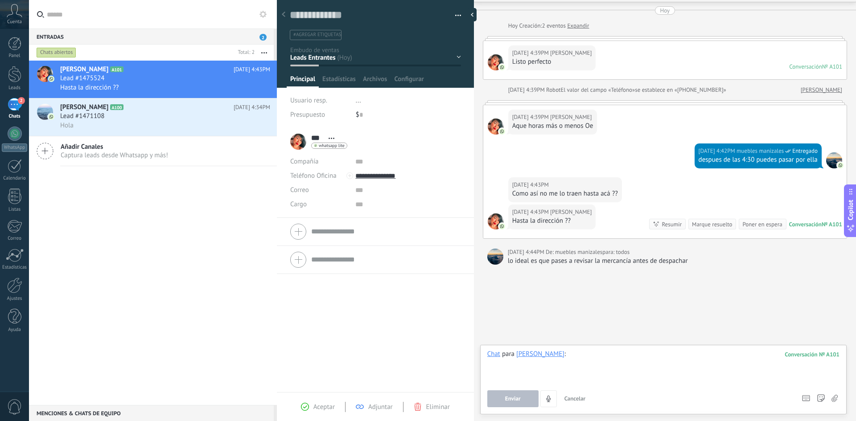
paste div
click at [506, 401] on span "Enviar" at bounding box center [513, 399] width 16 height 6
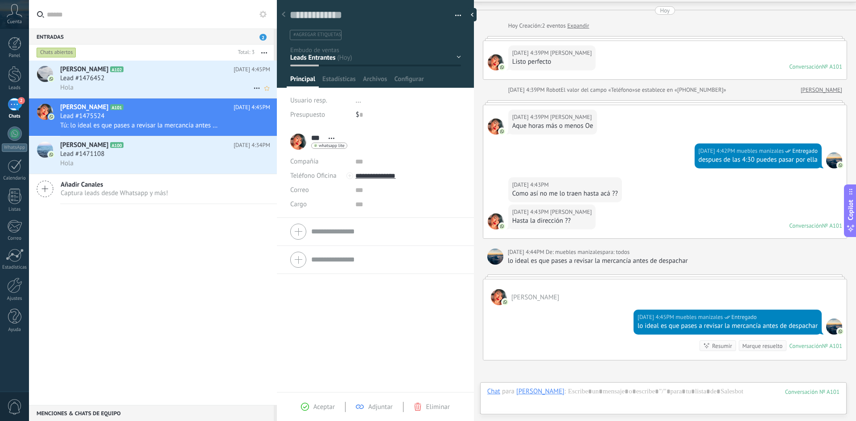
click at [99, 81] on span "Lead #1476452" at bounding box center [82, 78] width 44 height 9
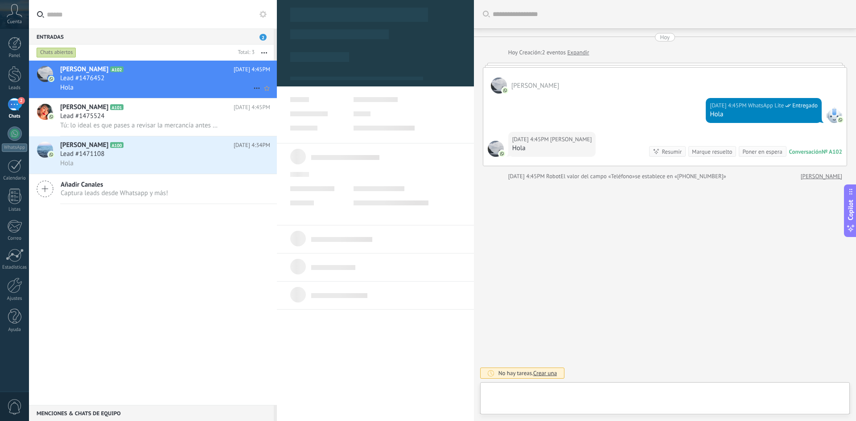
scroll to position [13, 0]
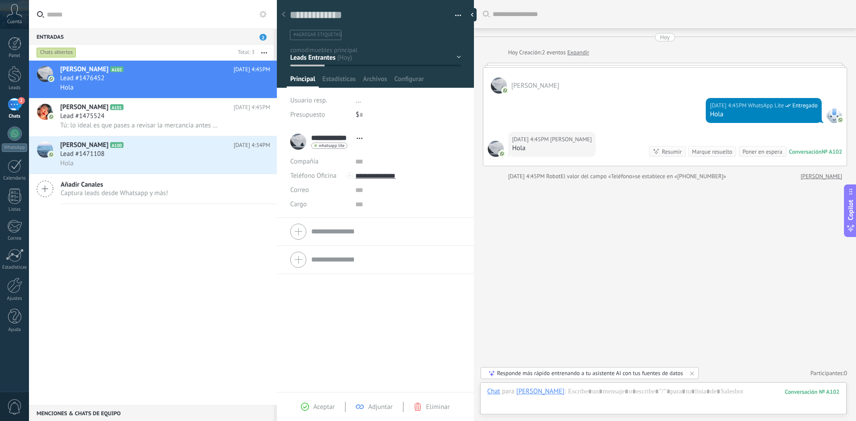
click at [104, 35] on div "Entradas 2" at bounding box center [151, 37] width 245 height 16
click at [143, 42] on div "Entradas 2" at bounding box center [151, 37] width 245 height 16
click at [169, 6] on input "text" at bounding box center [158, 14] width 223 height 29
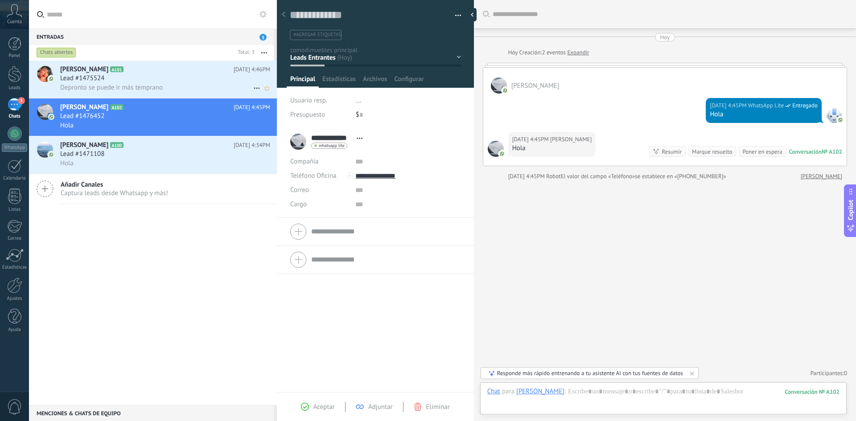
click at [181, 85] on div "Depronto se puede ir más temprano" at bounding box center [165, 87] width 210 height 9
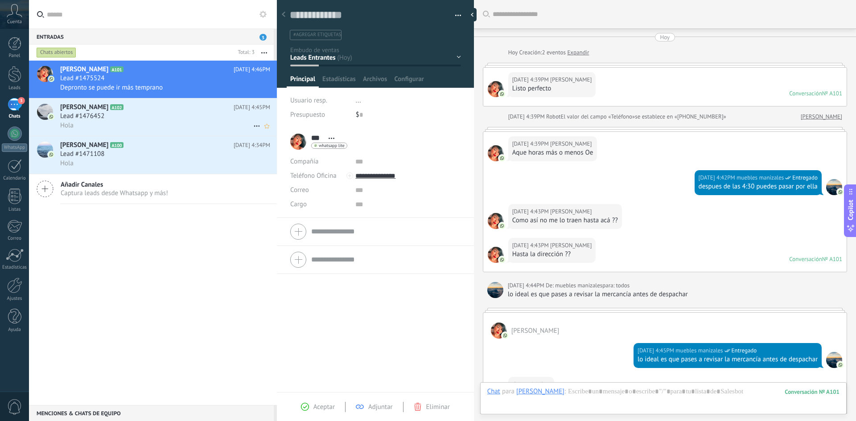
scroll to position [173, 0]
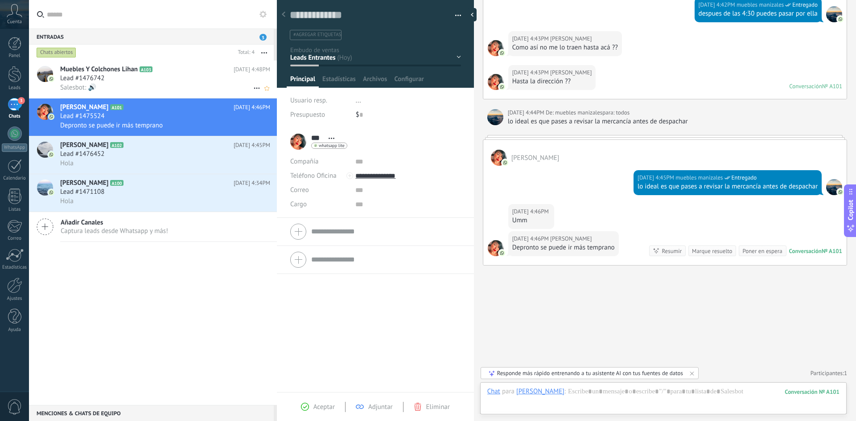
click at [145, 78] on div "Lead #1476742" at bounding box center [165, 78] width 210 height 9
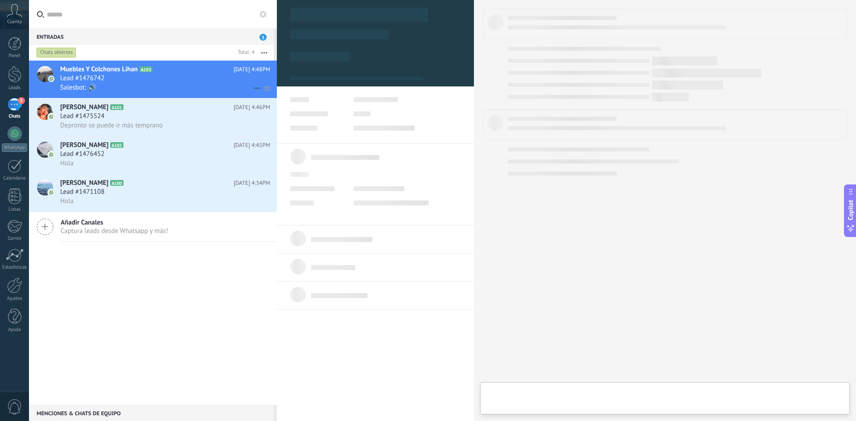
type textarea "**********"
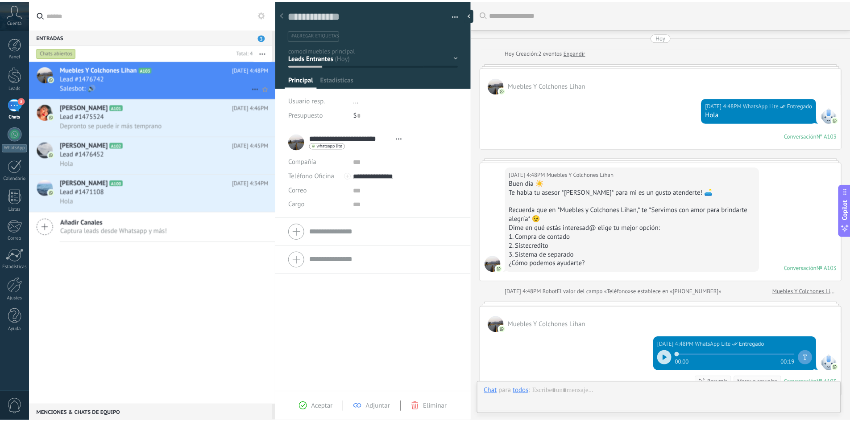
scroll to position [132, 0]
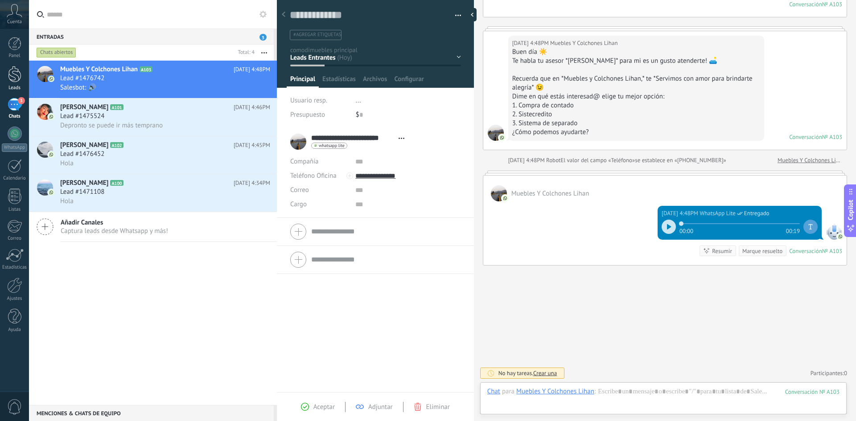
click at [21, 75] on div at bounding box center [14, 74] width 13 height 17
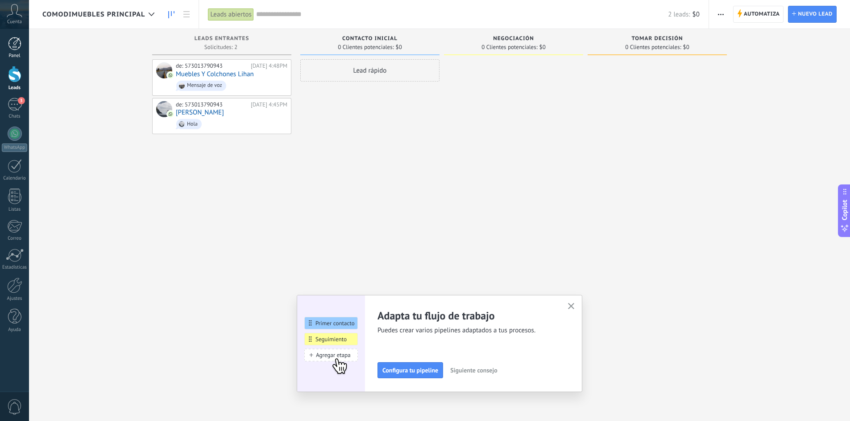
click at [8, 50] on div at bounding box center [14, 43] width 13 height 13
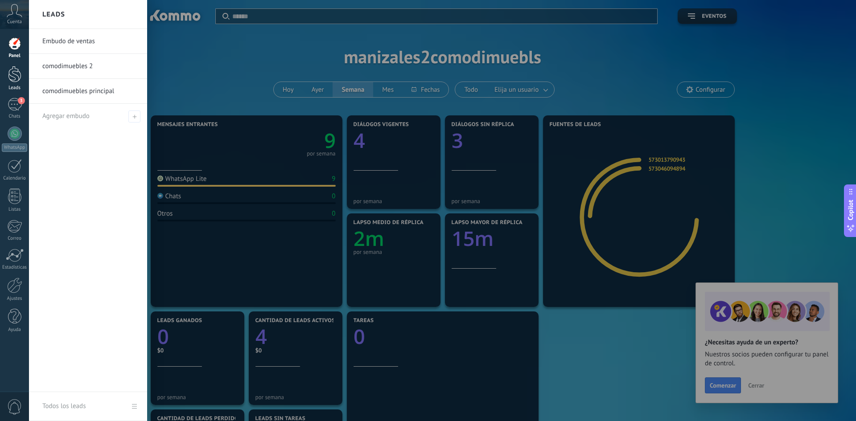
click at [10, 81] on div at bounding box center [14, 74] width 13 height 17
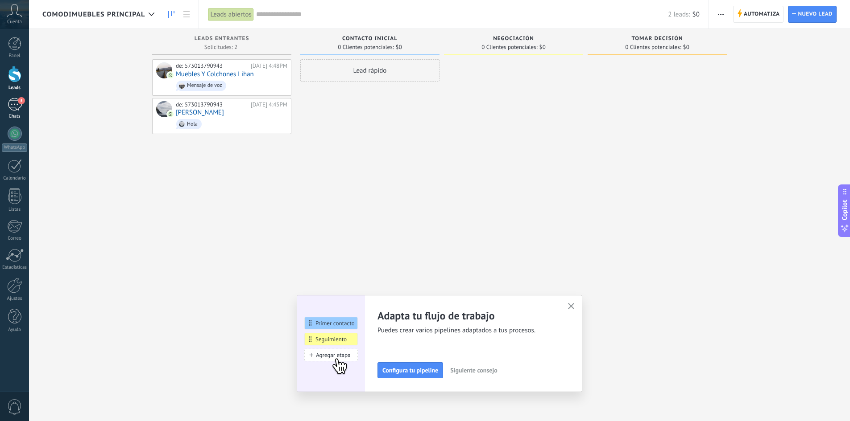
click at [12, 108] on div "3" at bounding box center [15, 104] width 14 height 13
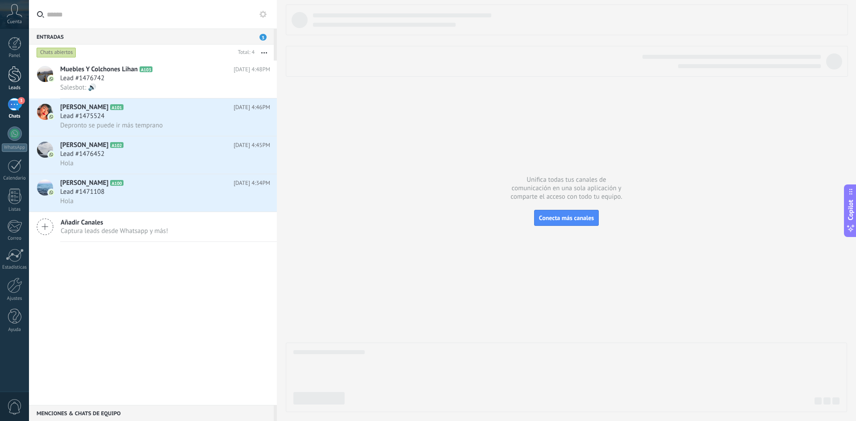
click at [8, 73] on div at bounding box center [14, 74] width 13 height 17
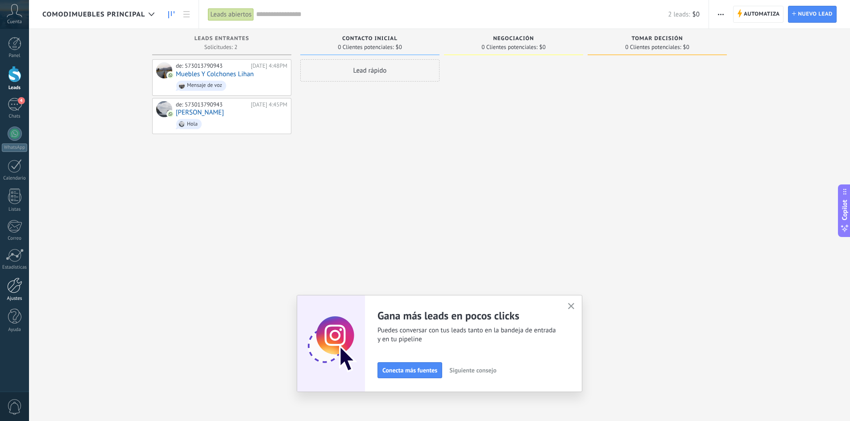
click at [5, 288] on link "Ajustes" at bounding box center [14, 290] width 29 height 24
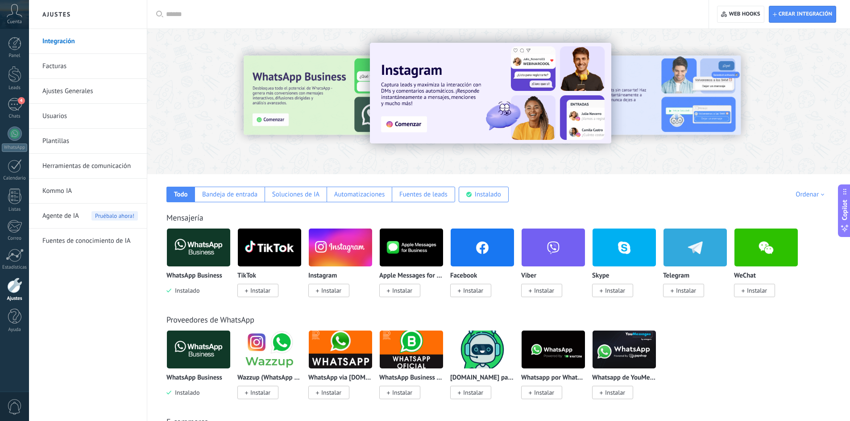
click at [68, 150] on link "Plantillas" at bounding box center [89, 141] width 95 height 25
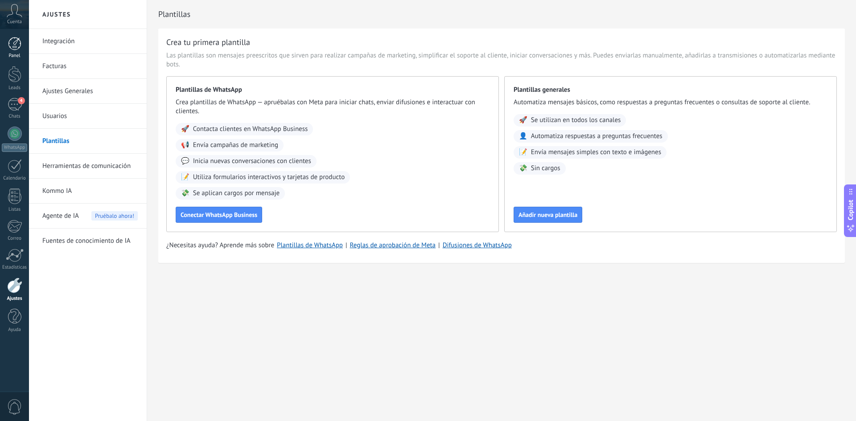
click at [22, 50] on link "Panel" at bounding box center [14, 48] width 29 height 22
